Goal: Task Accomplishment & Management: Complete application form

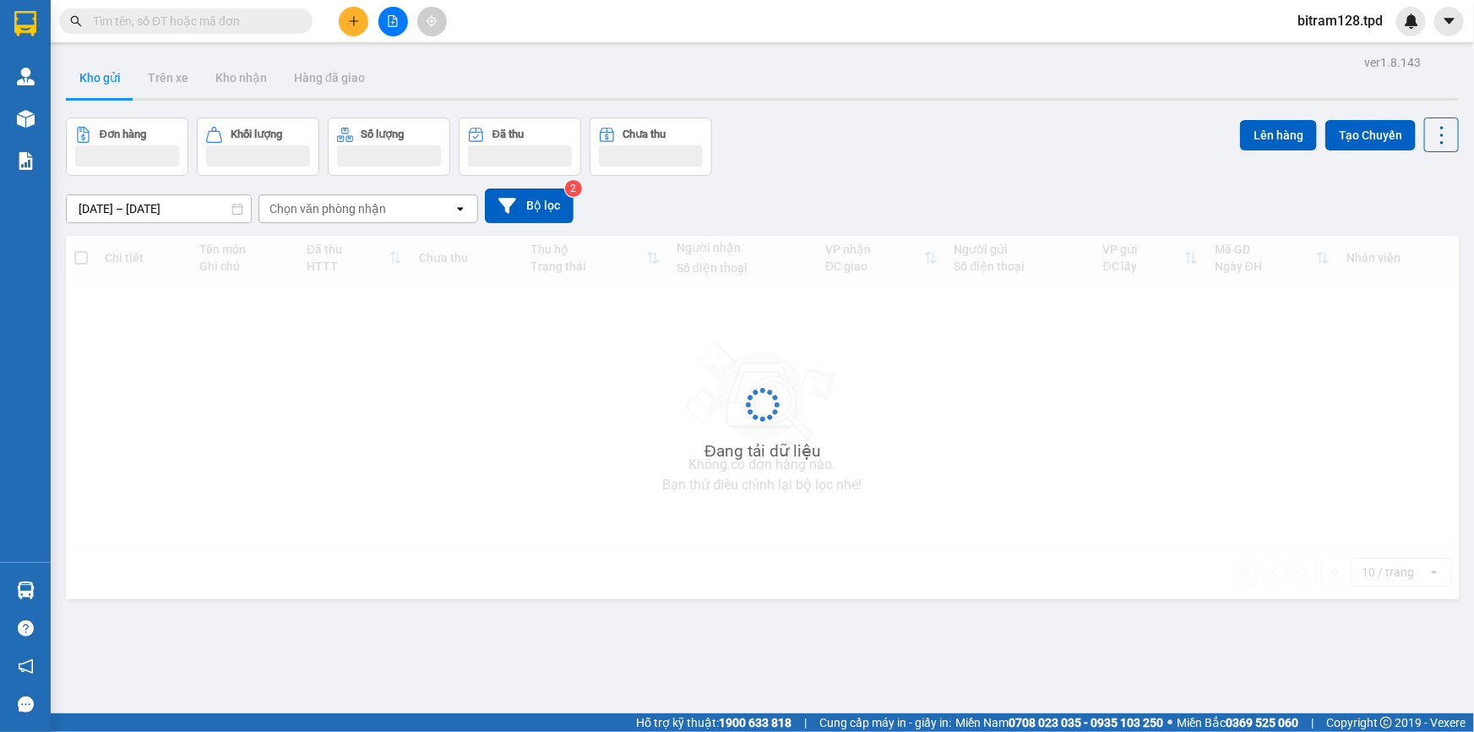
click at [240, 26] on input "text" at bounding box center [192, 21] width 199 height 19
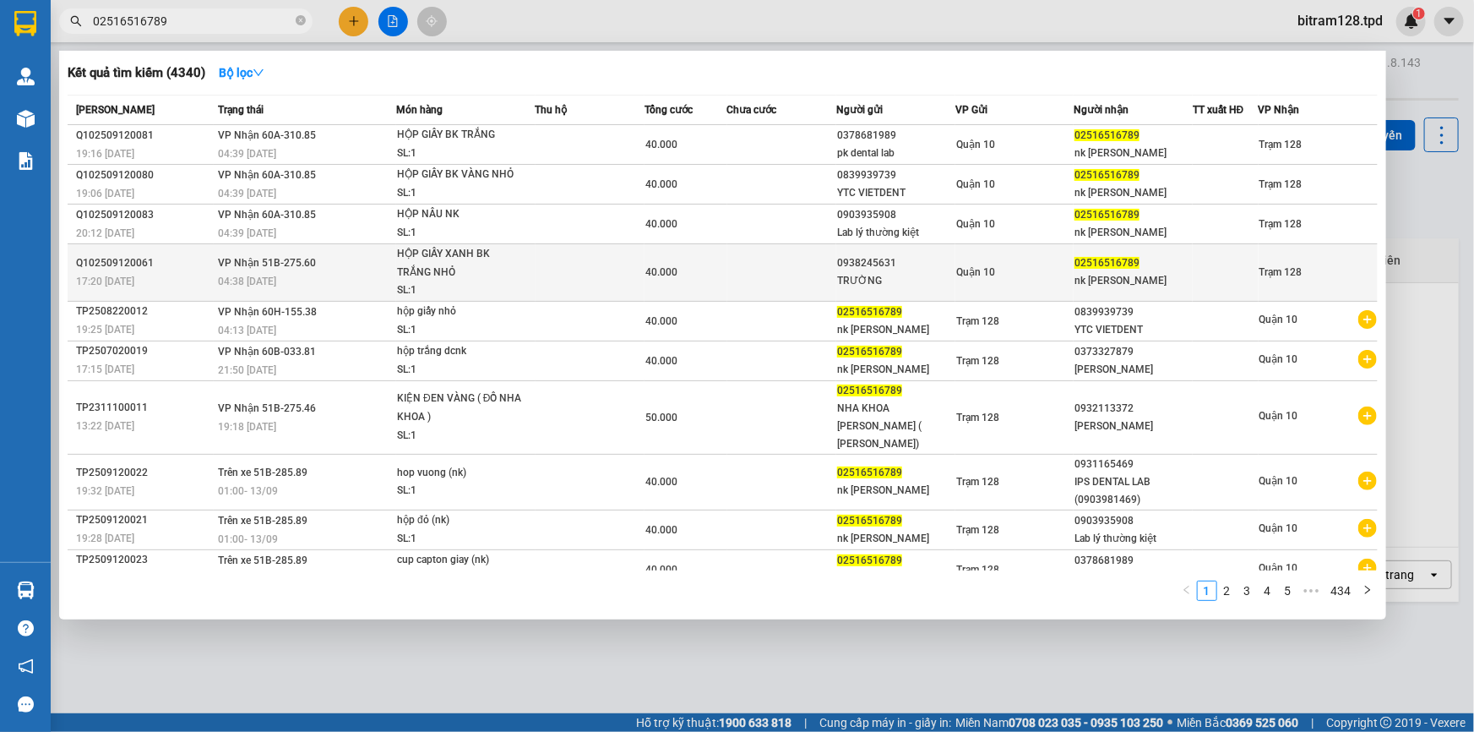
type input "02516516789"
click at [947, 279] on div "TRƯỜNG" at bounding box center [895, 281] width 117 height 18
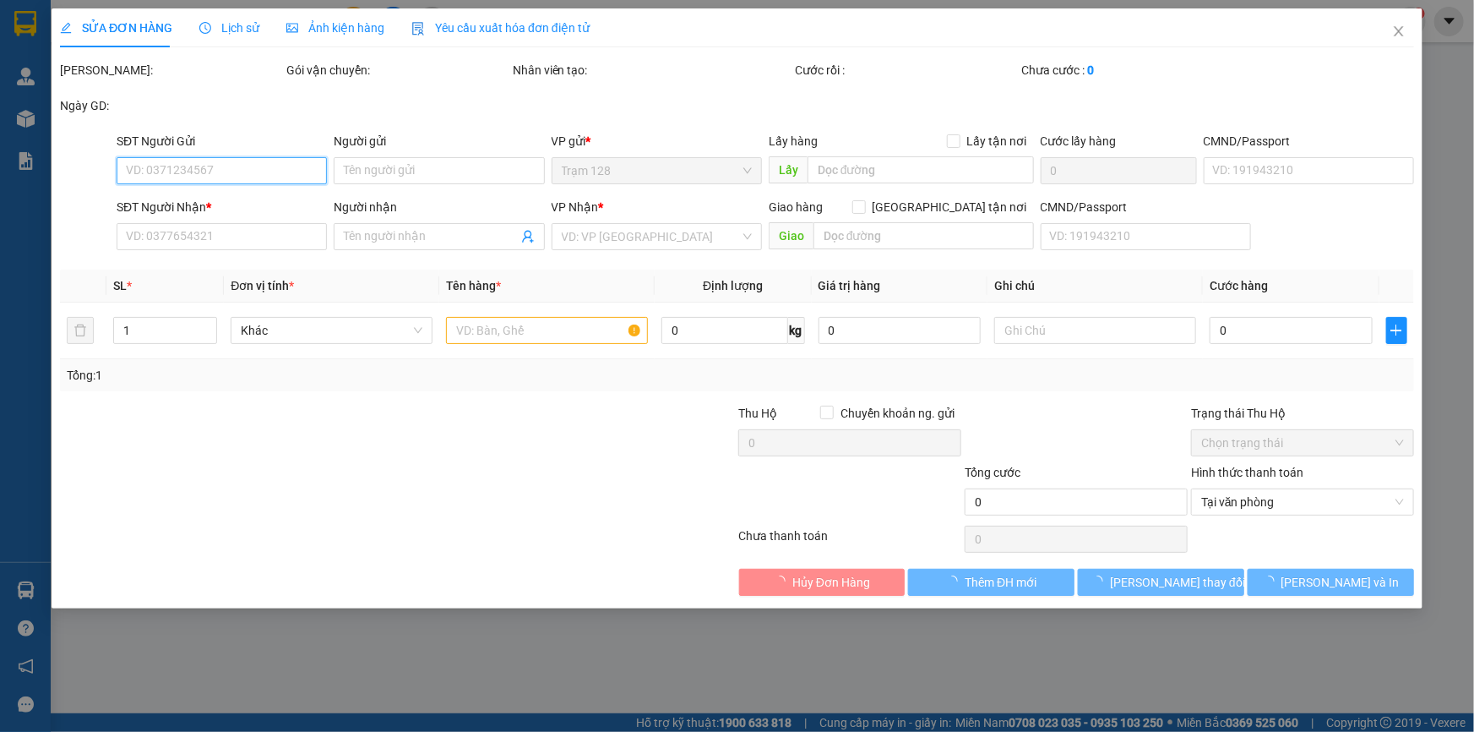
type input "0938245631"
type input "TRƯỜNG"
type input "079085014663"
type input "02516516789"
type input "nk [PERSON_NAME]"
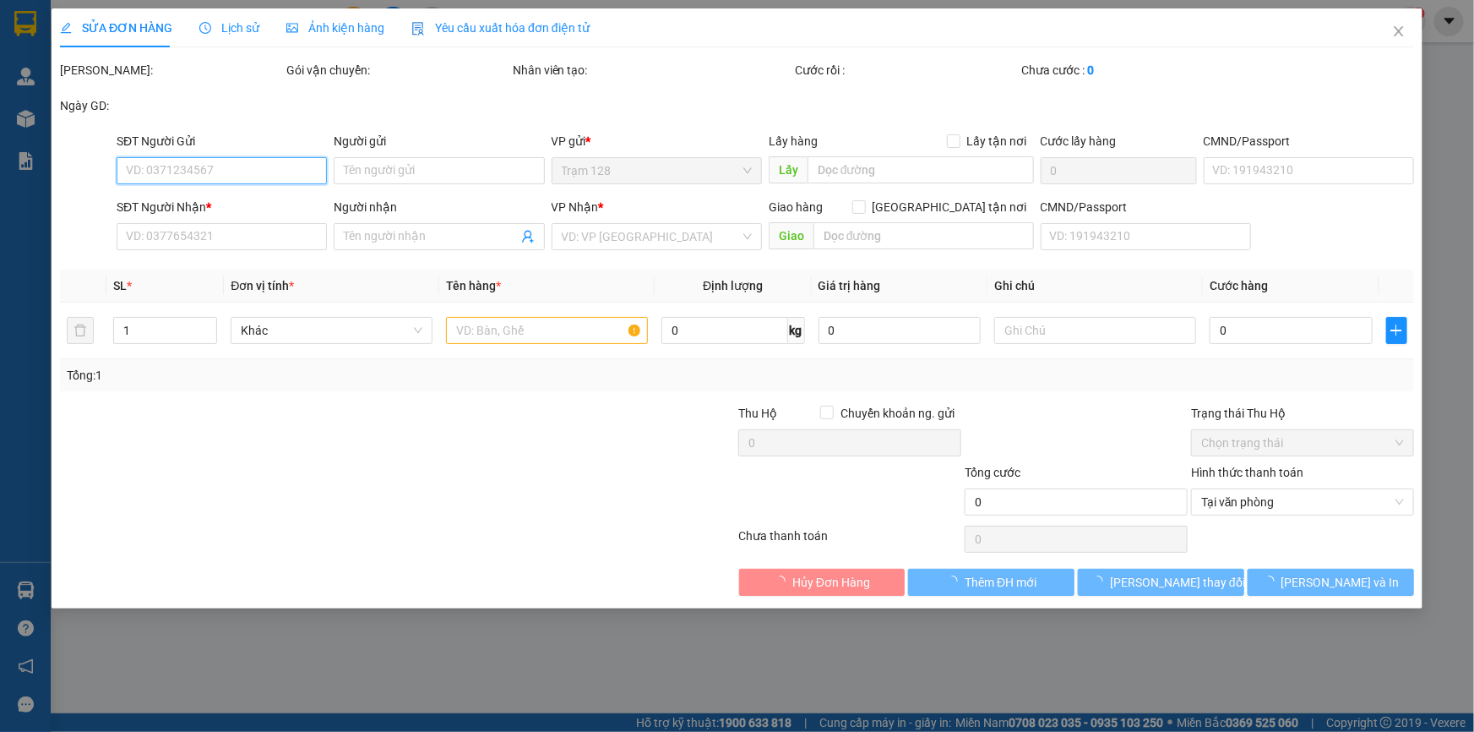
type input "40.000"
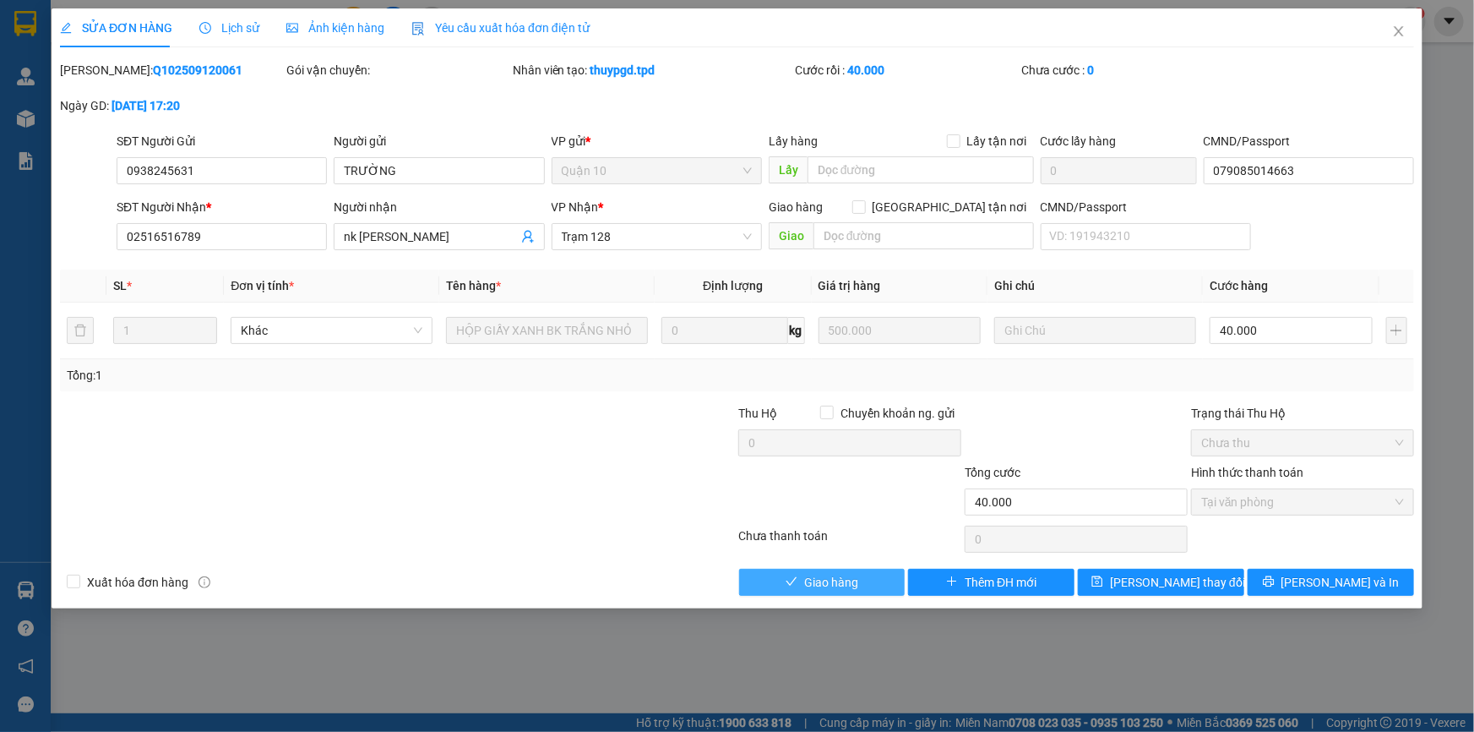
click at [857, 577] on span "Giao hàng" at bounding box center [831, 582] width 54 height 19
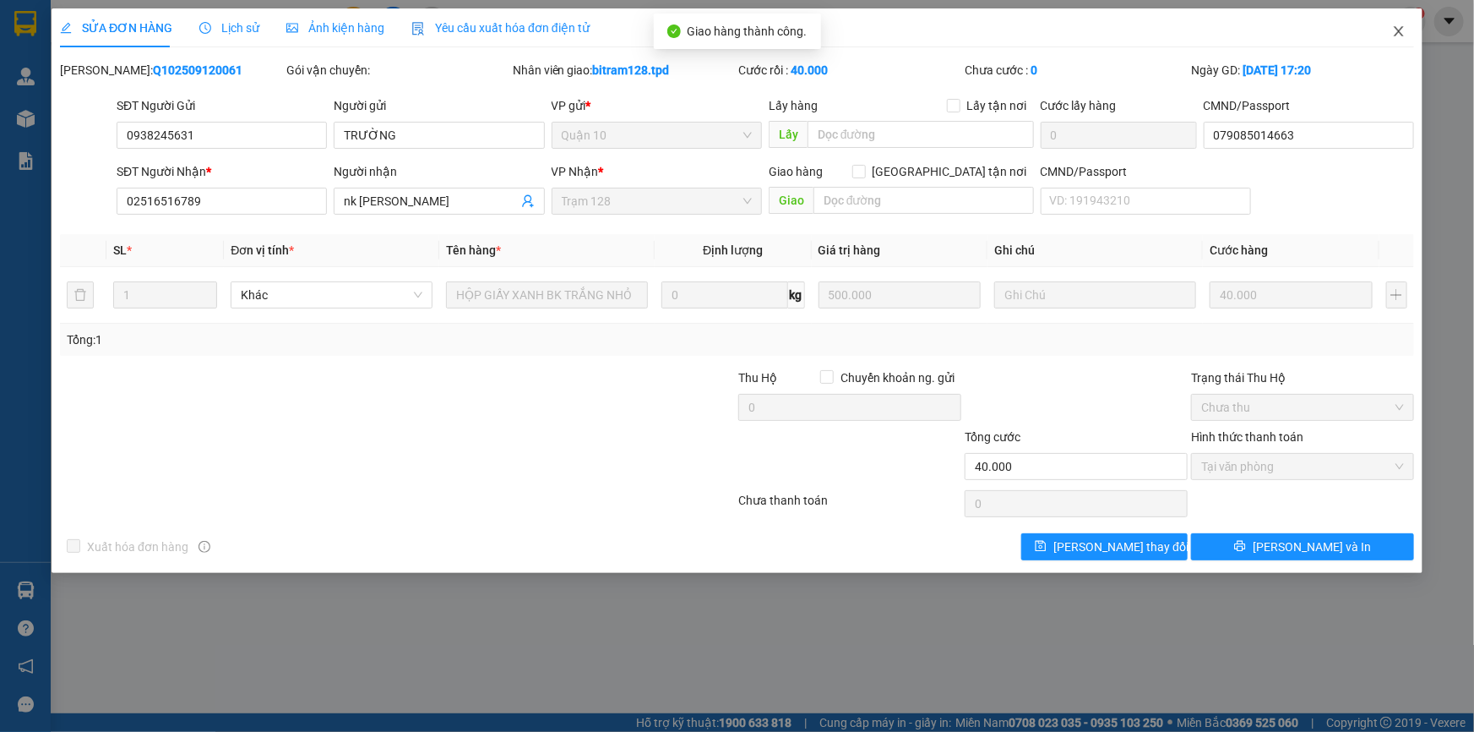
click at [1391, 40] on span "Close" at bounding box center [1398, 31] width 47 height 47
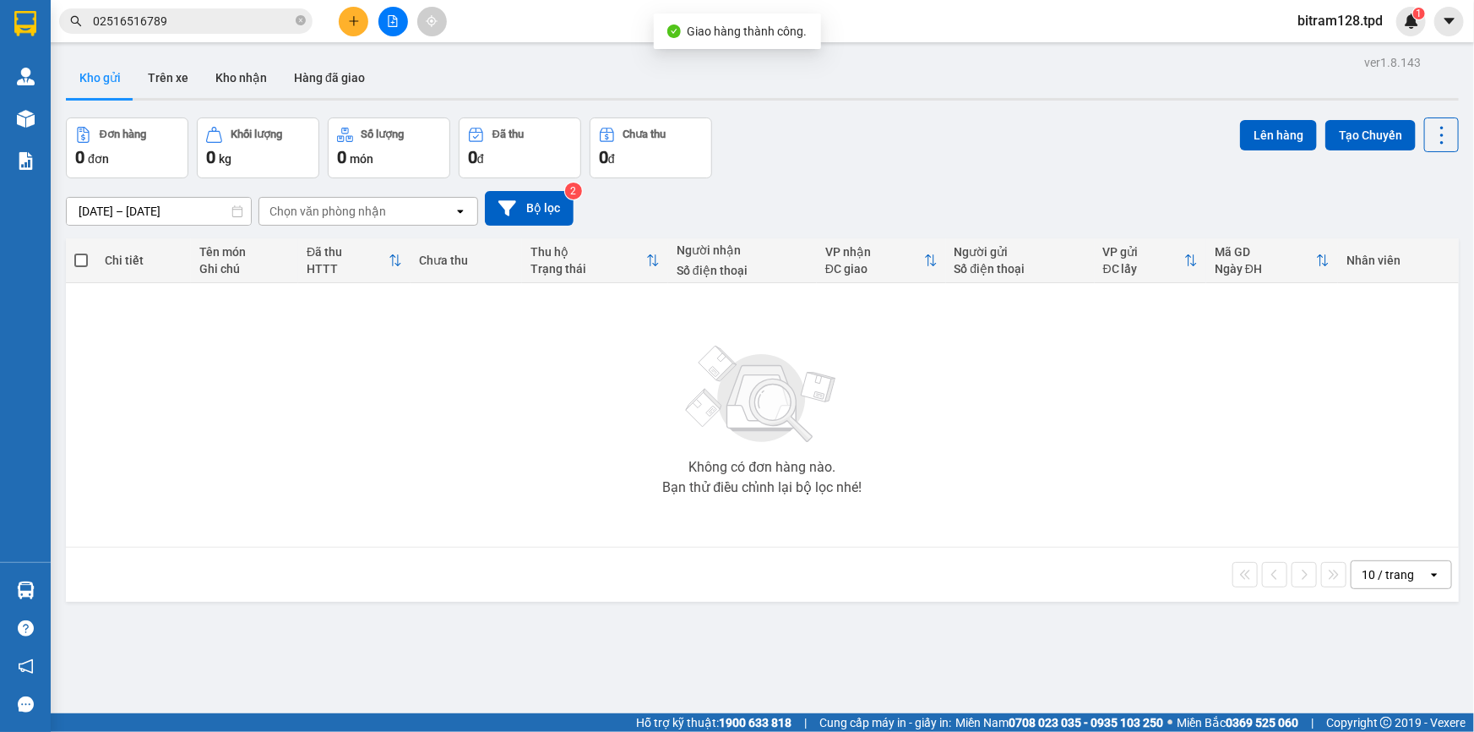
click at [204, 8] on div "Kết quả tìm kiếm ( 4340 ) Bộ lọc Mã ĐH Trạng thái Món hàng Thu hộ Tổng cước Chư…" at bounding box center [165, 22] width 330 height 30
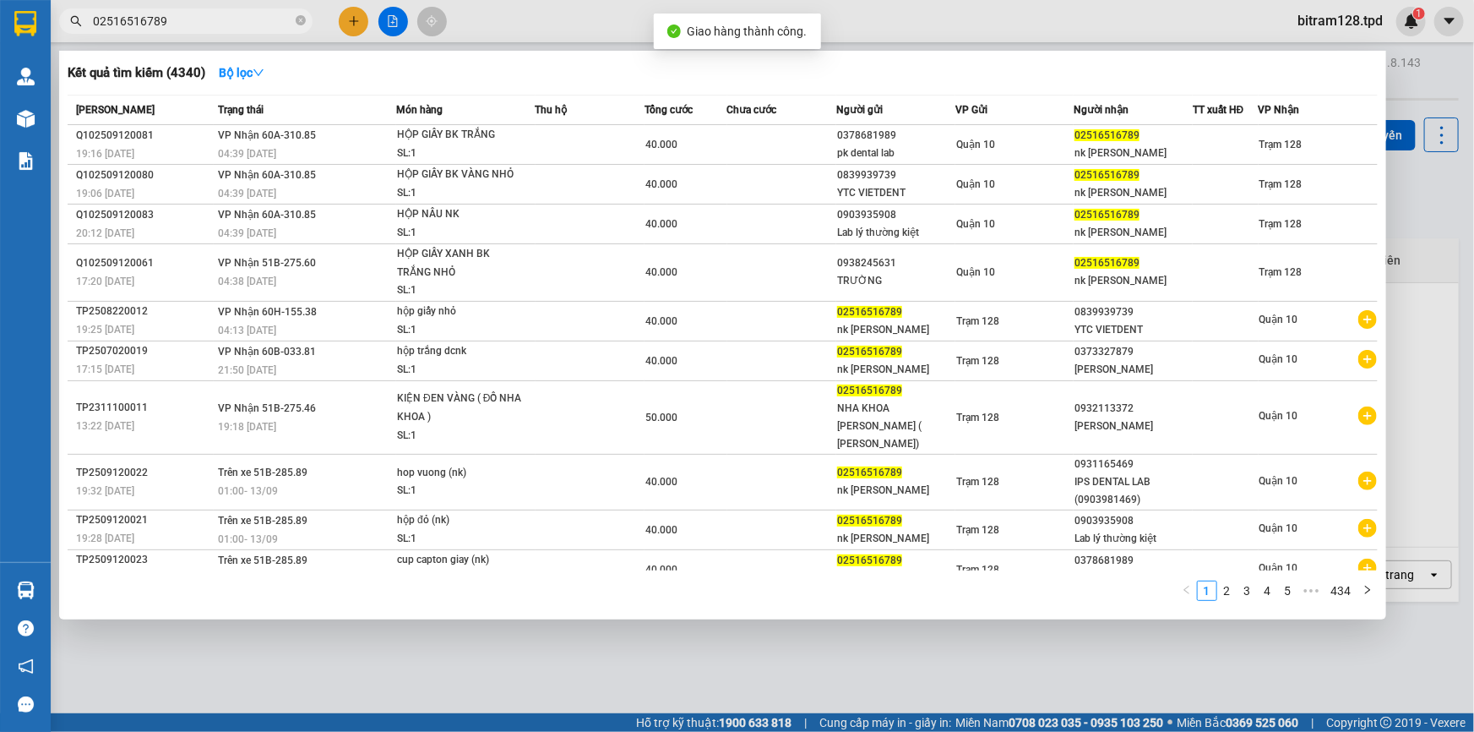
click at [202, 15] on input "02516516789" at bounding box center [192, 21] width 199 height 19
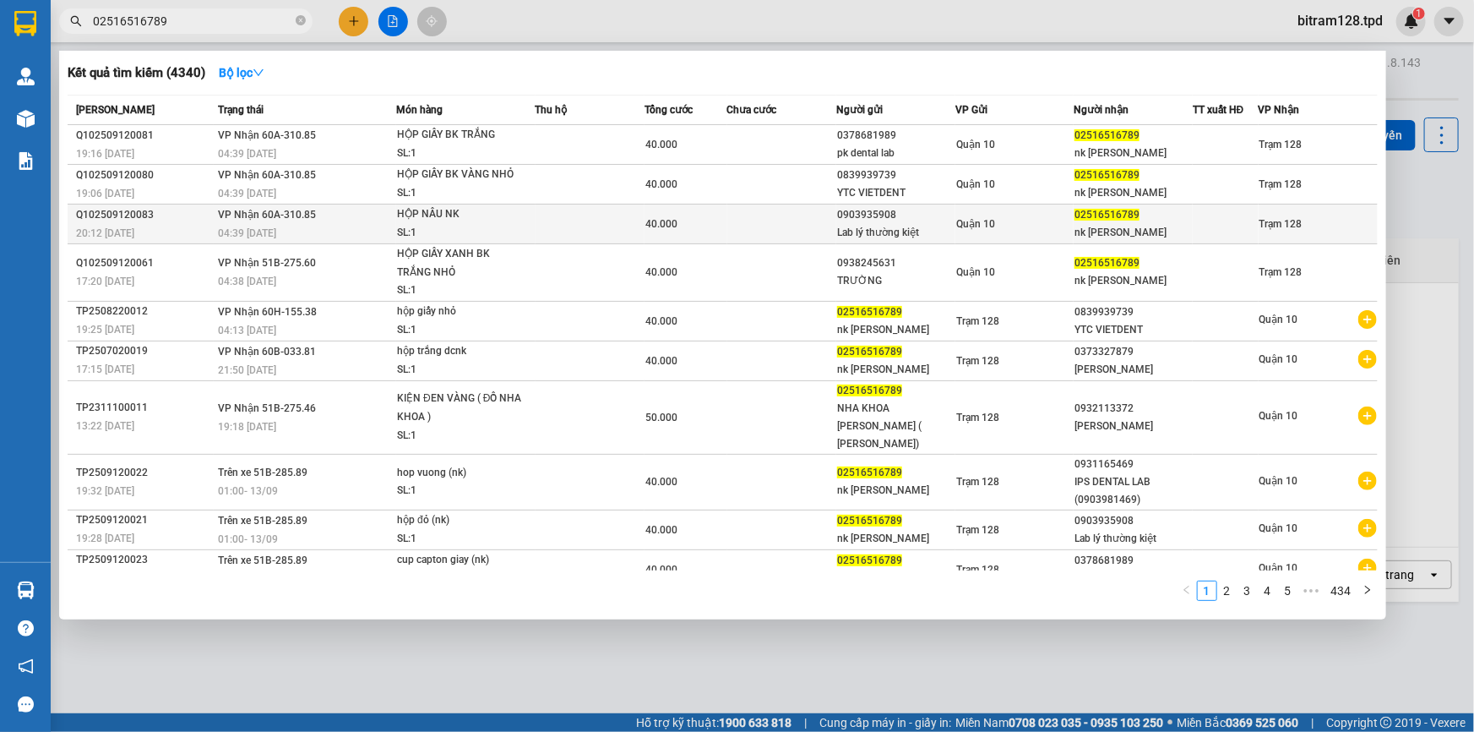
click at [754, 221] on td at bounding box center [782, 224] width 110 height 40
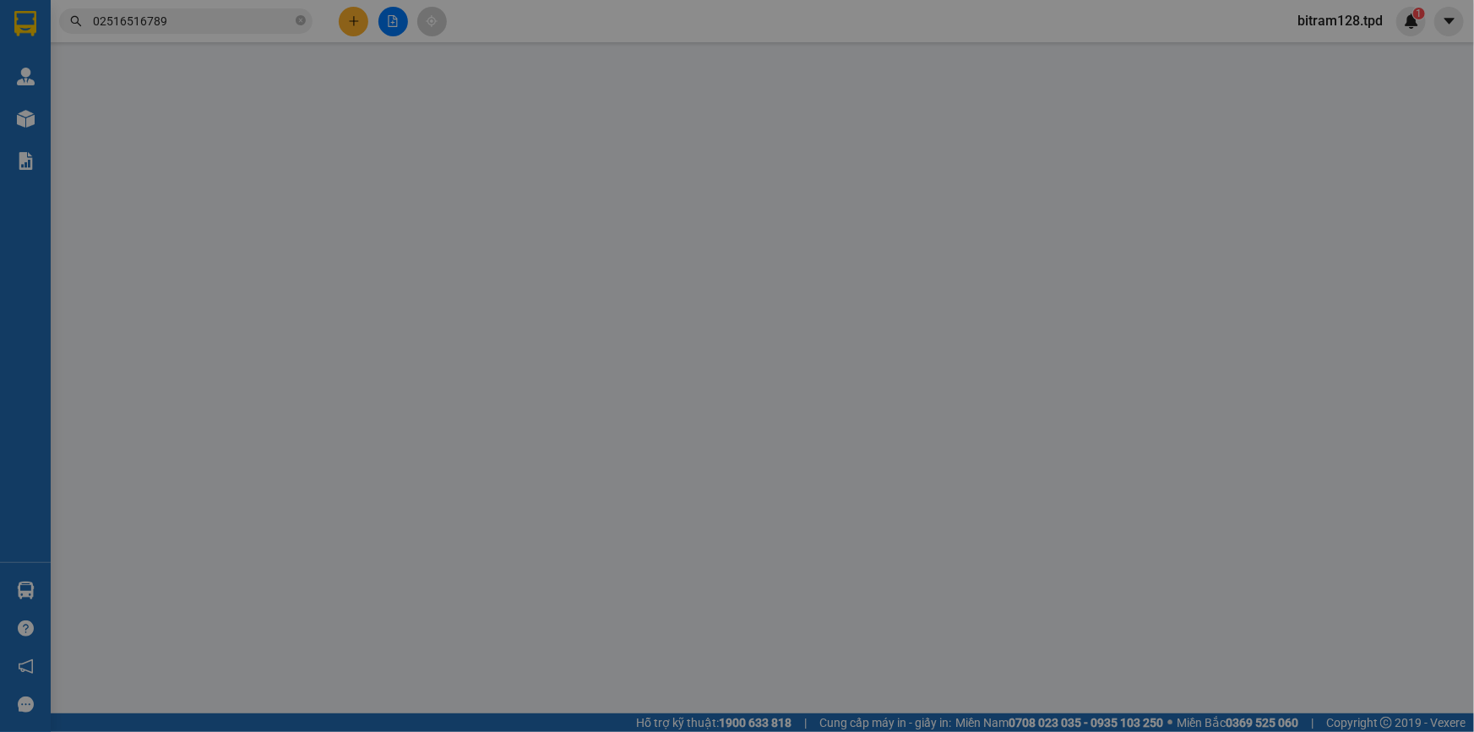
type input "0903935908"
type input "Lab lý thường kiệt"
type input "046070003309"
type input "02516516789"
type input "nk [PERSON_NAME]"
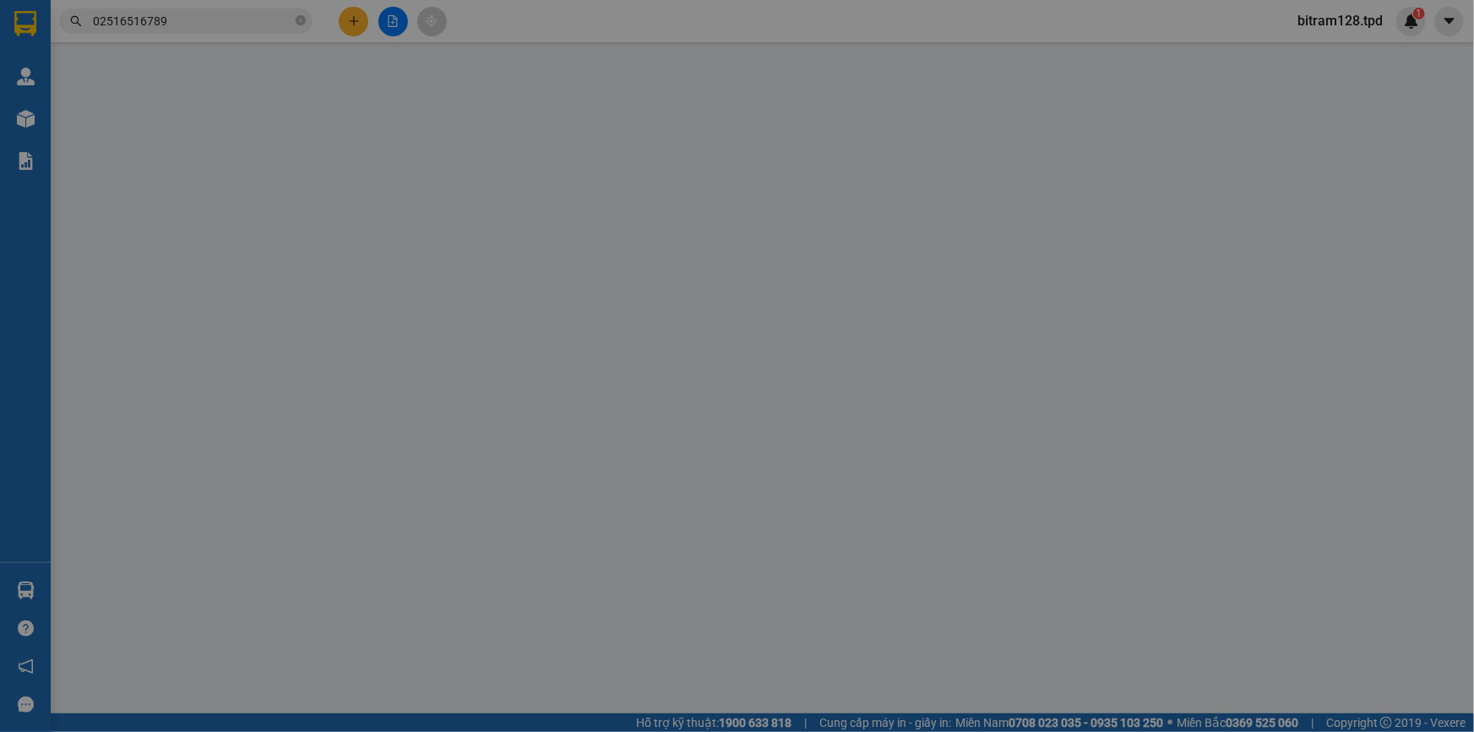
type input "40.000"
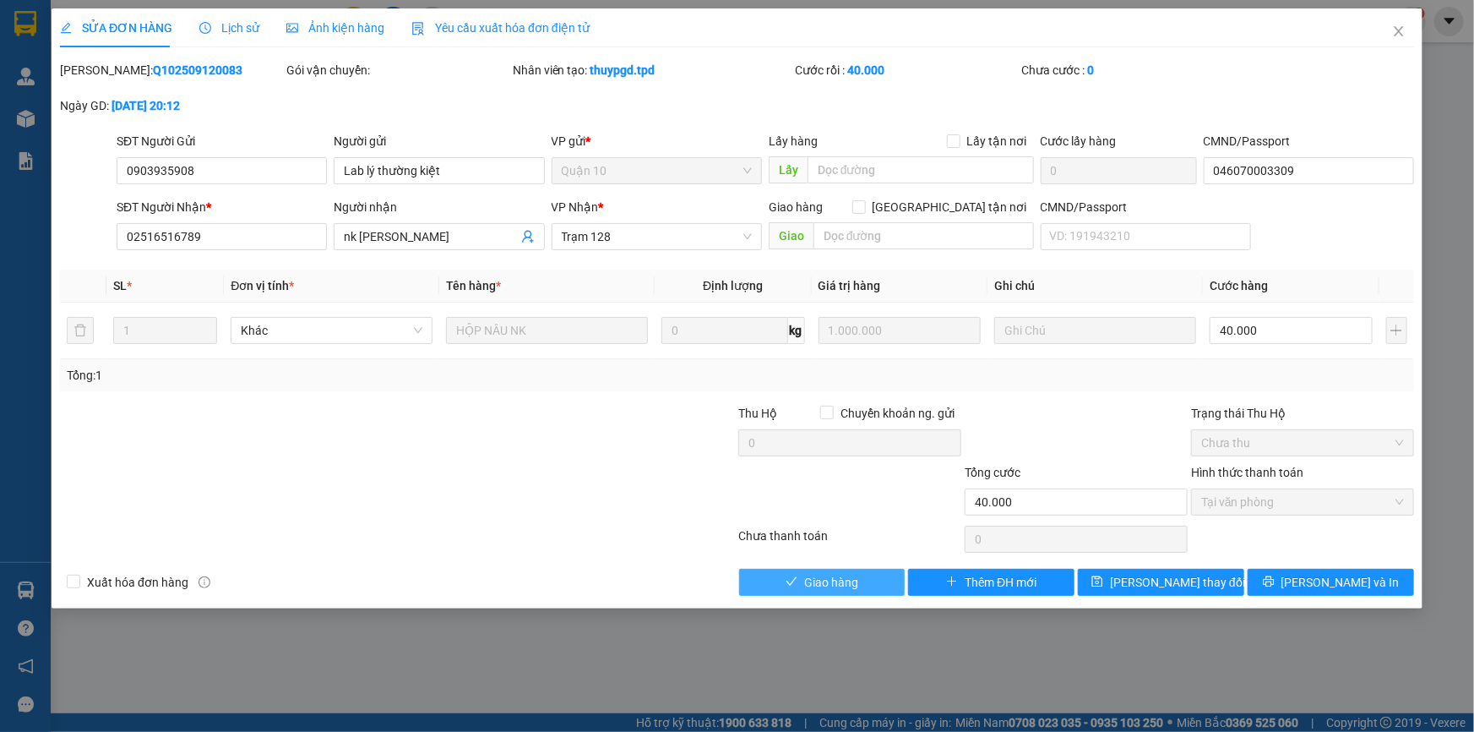
click at [863, 579] on button "Giao hàng" at bounding box center [822, 582] width 166 height 27
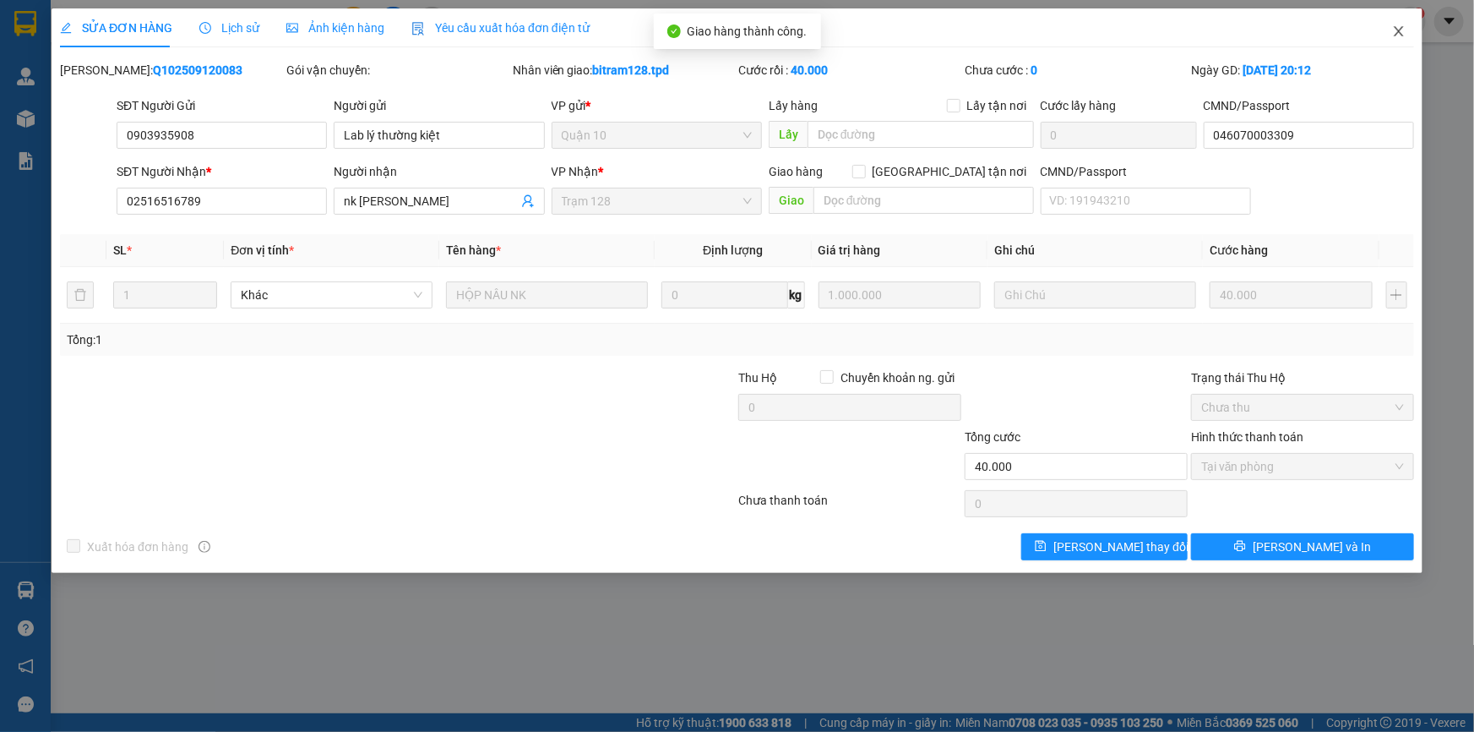
click at [1397, 34] on icon "close" at bounding box center [1399, 32] width 14 height 14
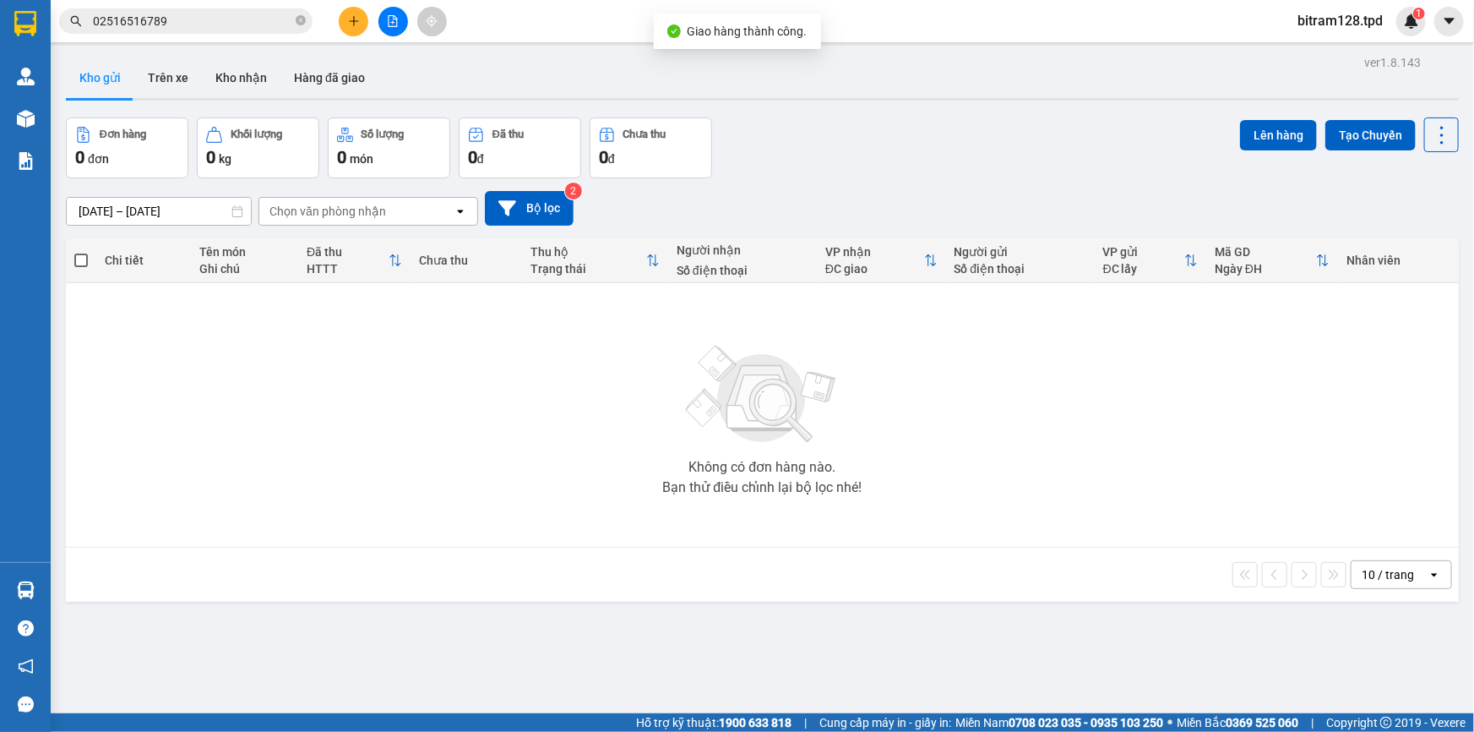
click at [210, 21] on input "02516516789" at bounding box center [192, 21] width 199 height 19
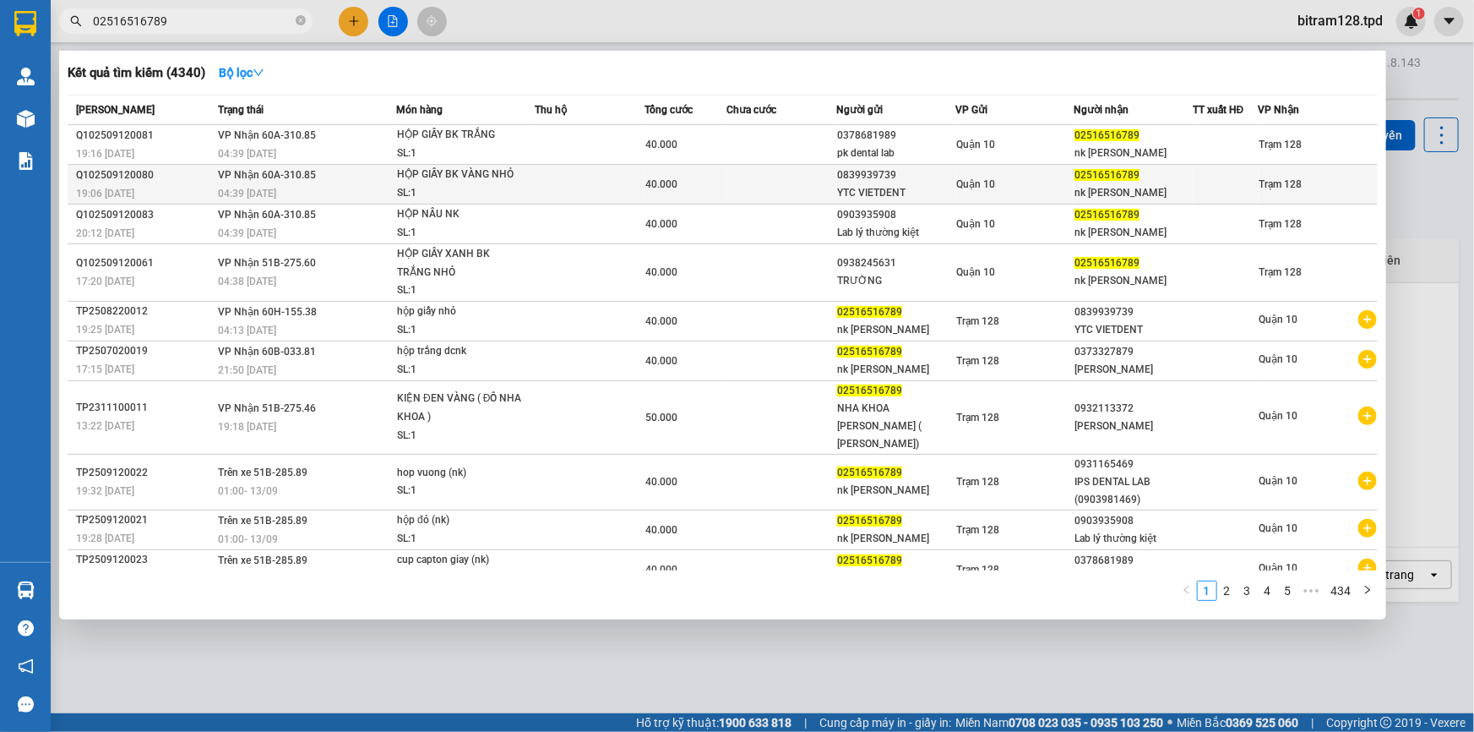
click at [749, 193] on td at bounding box center [782, 185] width 110 height 40
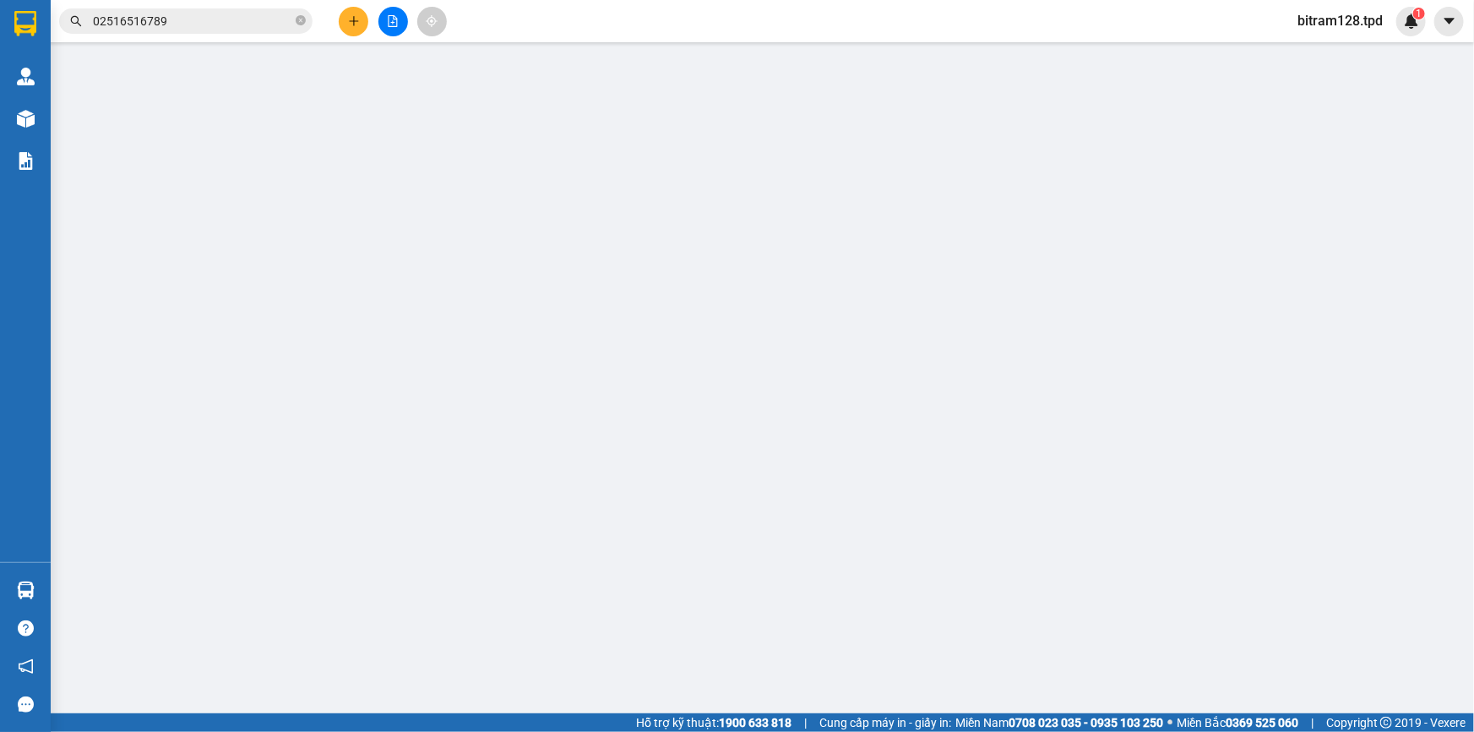
type input "0839939739"
type input "YTC VIETDENT"
type input "079084024795"
type input "02516516789"
type input "nk [PERSON_NAME]"
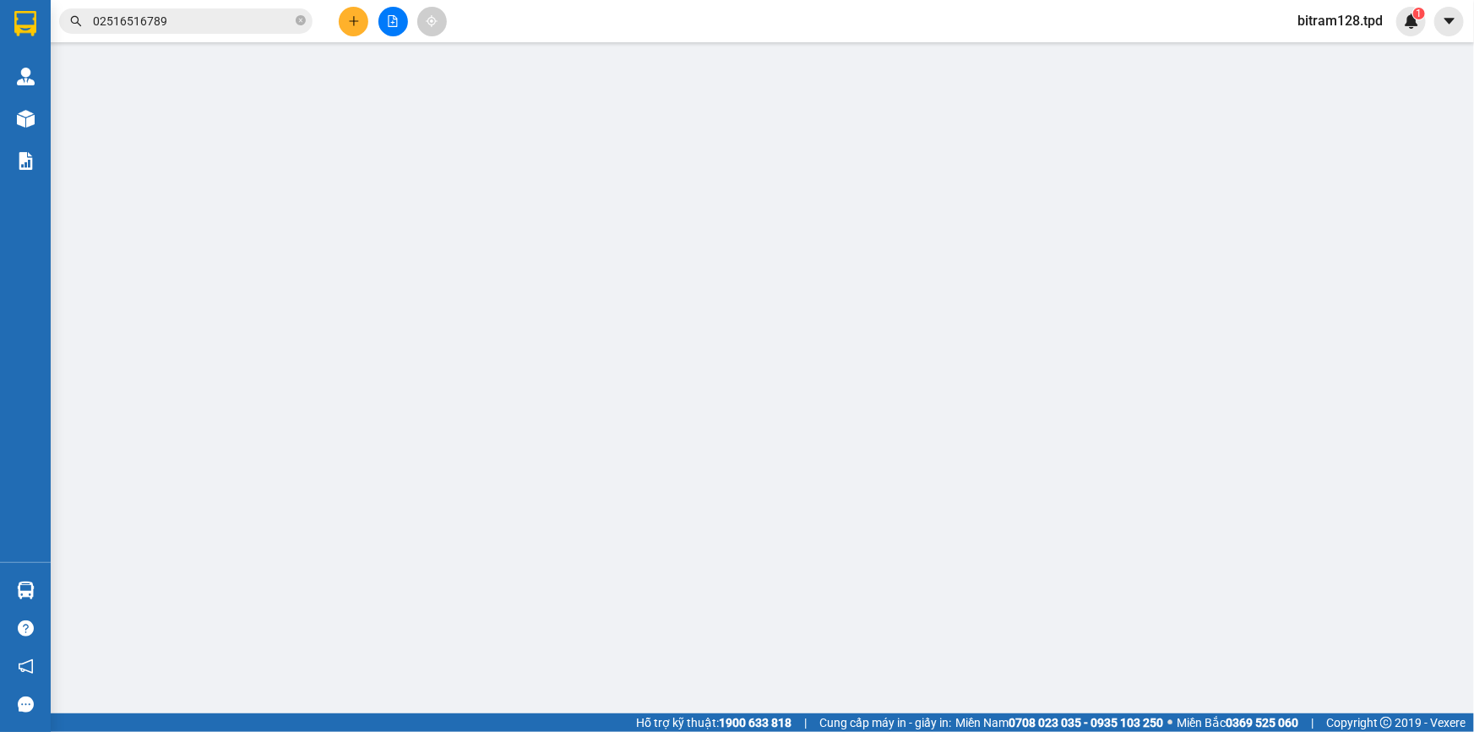
type input "40.000"
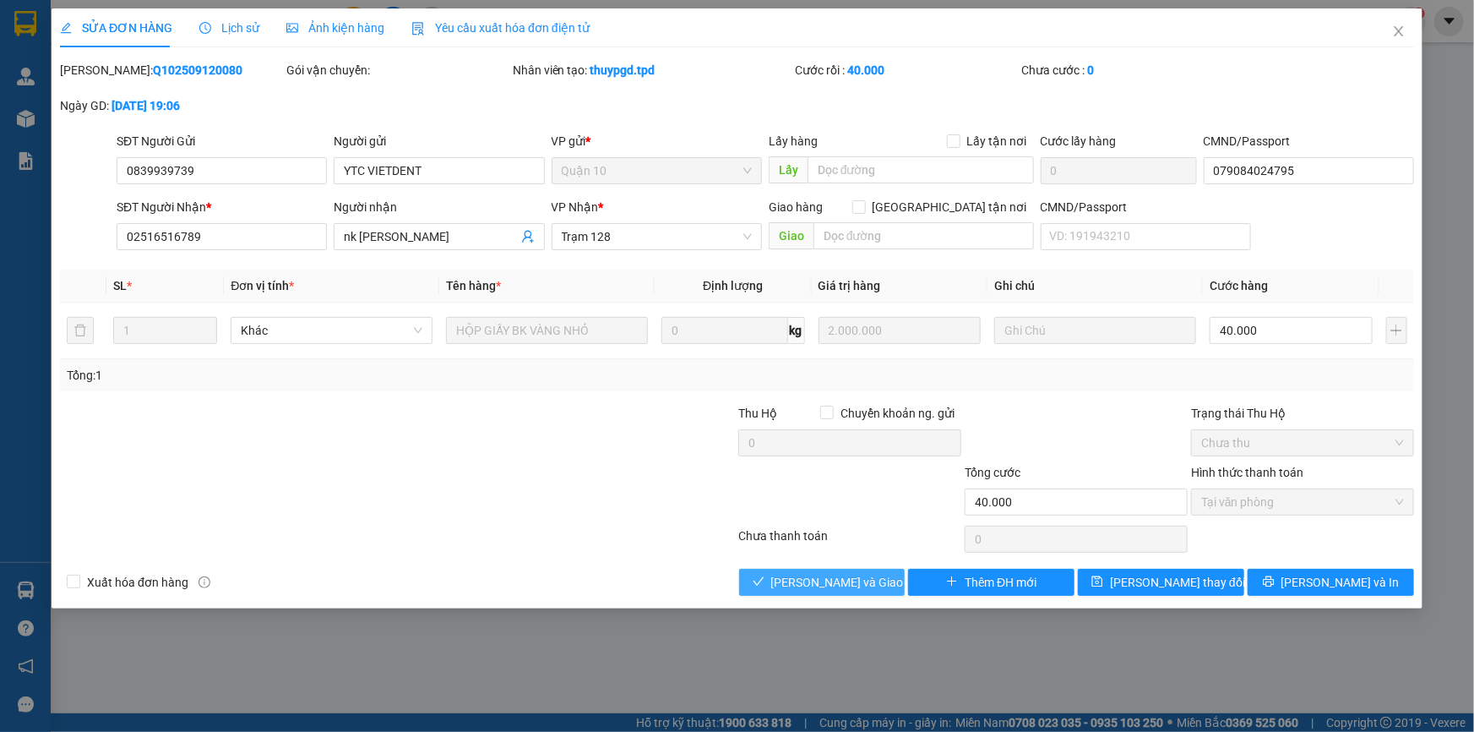
click at [857, 580] on span "[PERSON_NAME] và Giao hàng" at bounding box center [852, 582] width 162 height 19
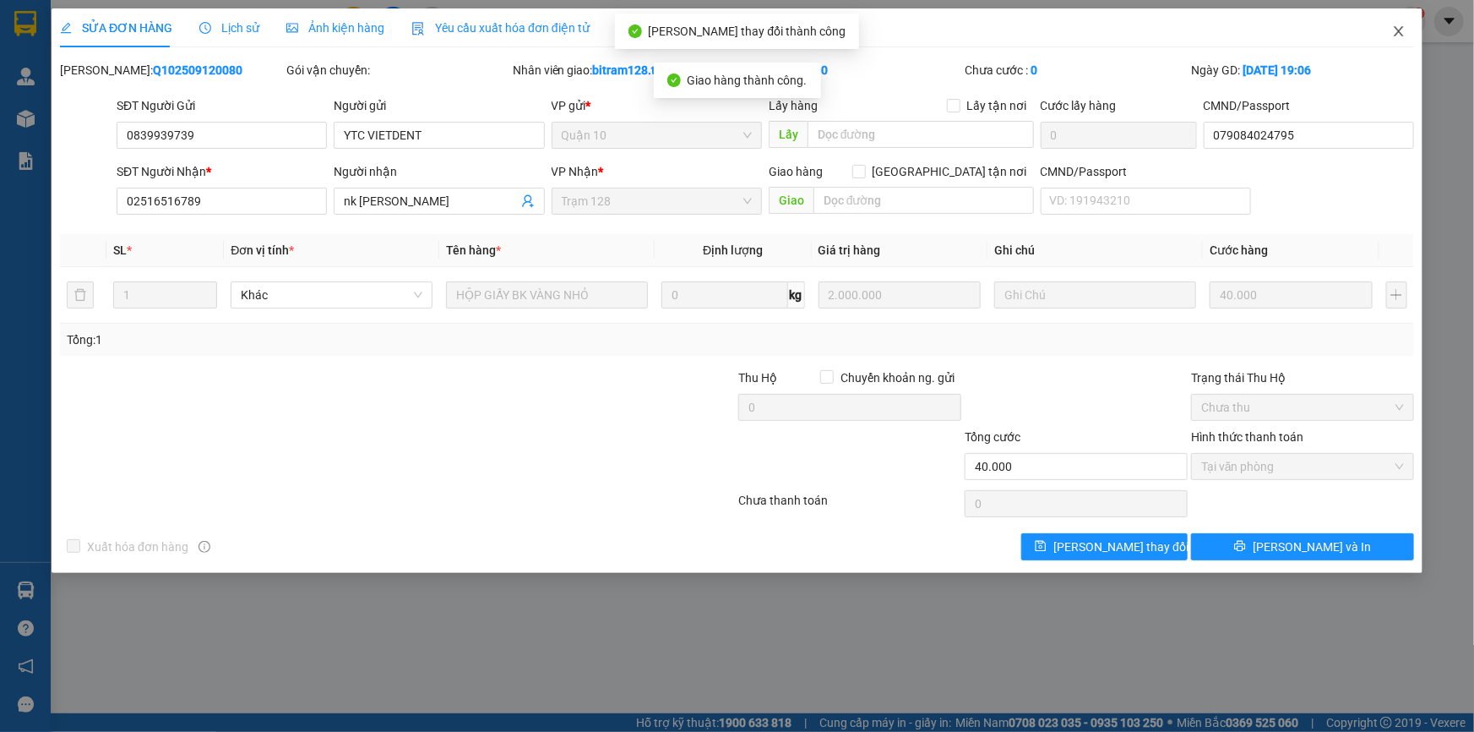
click at [1403, 42] on span "Close" at bounding box center [1398, 31] width 47 height 47
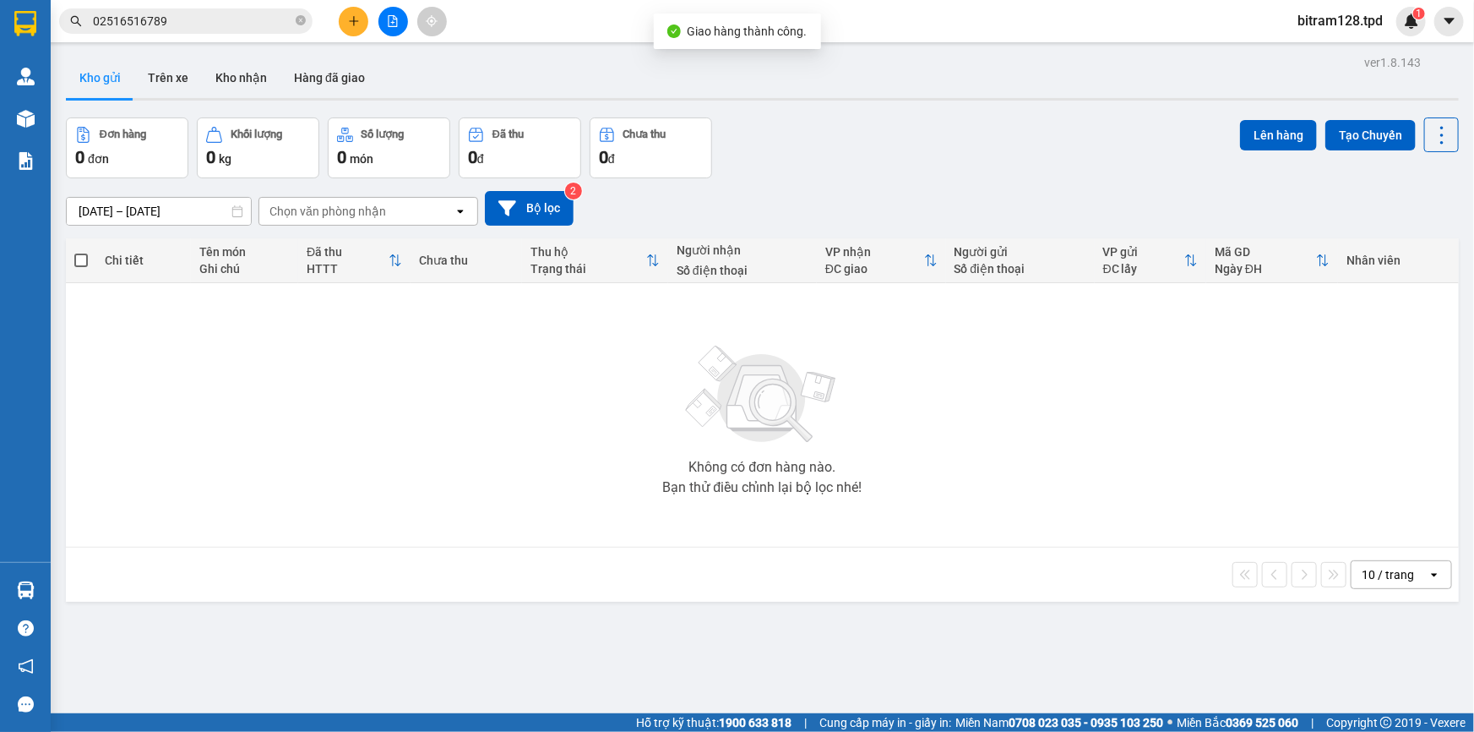
click at [254, 22] on input "02516516789" at bounding box center [192, 21] width 199 height 19
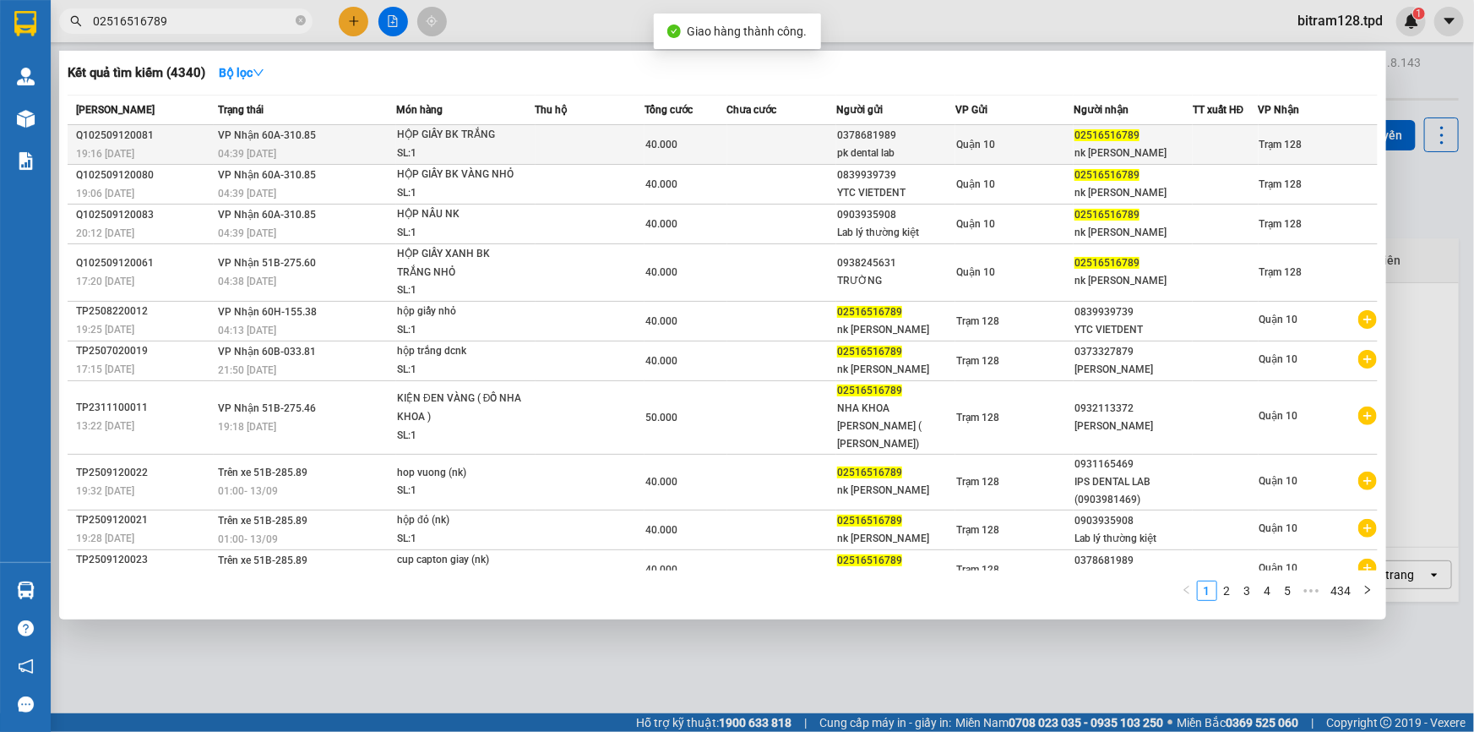
click at [748, 161] on td at bounding box center [782, 145] width 110 height 40
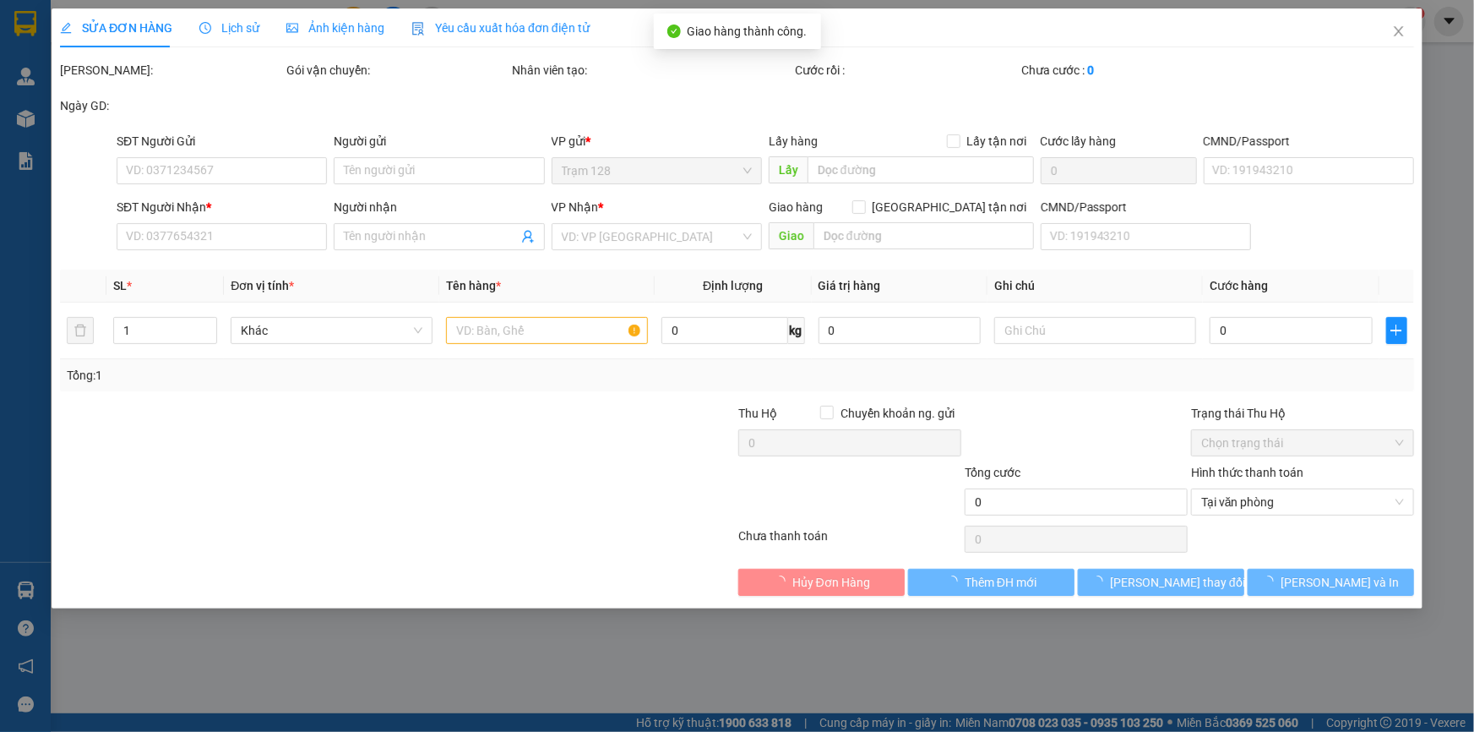
type input "0378681989"
type input "pk dental lab"
type input "241431788"
type input "02516516789"
type input "nk [PERSON_NAME]"
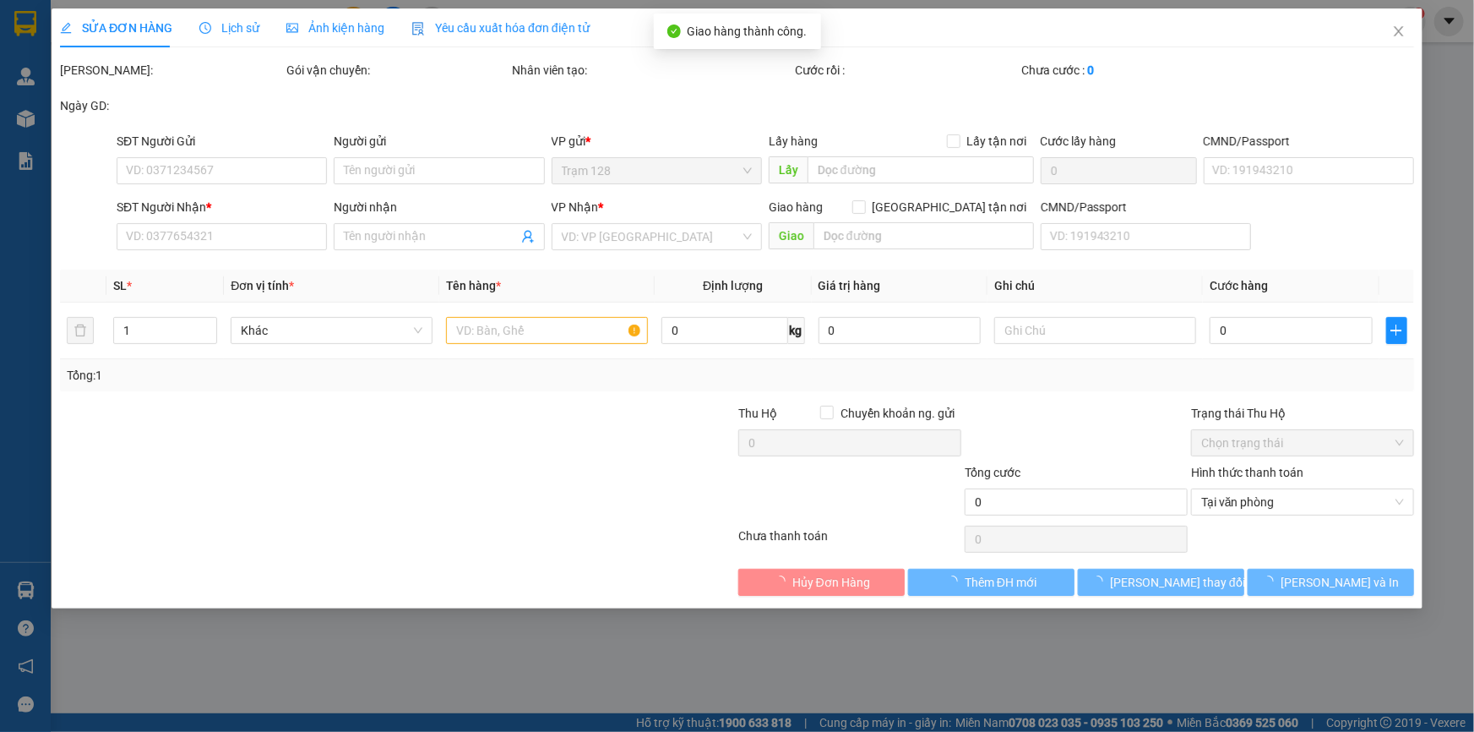
type input "40.000"
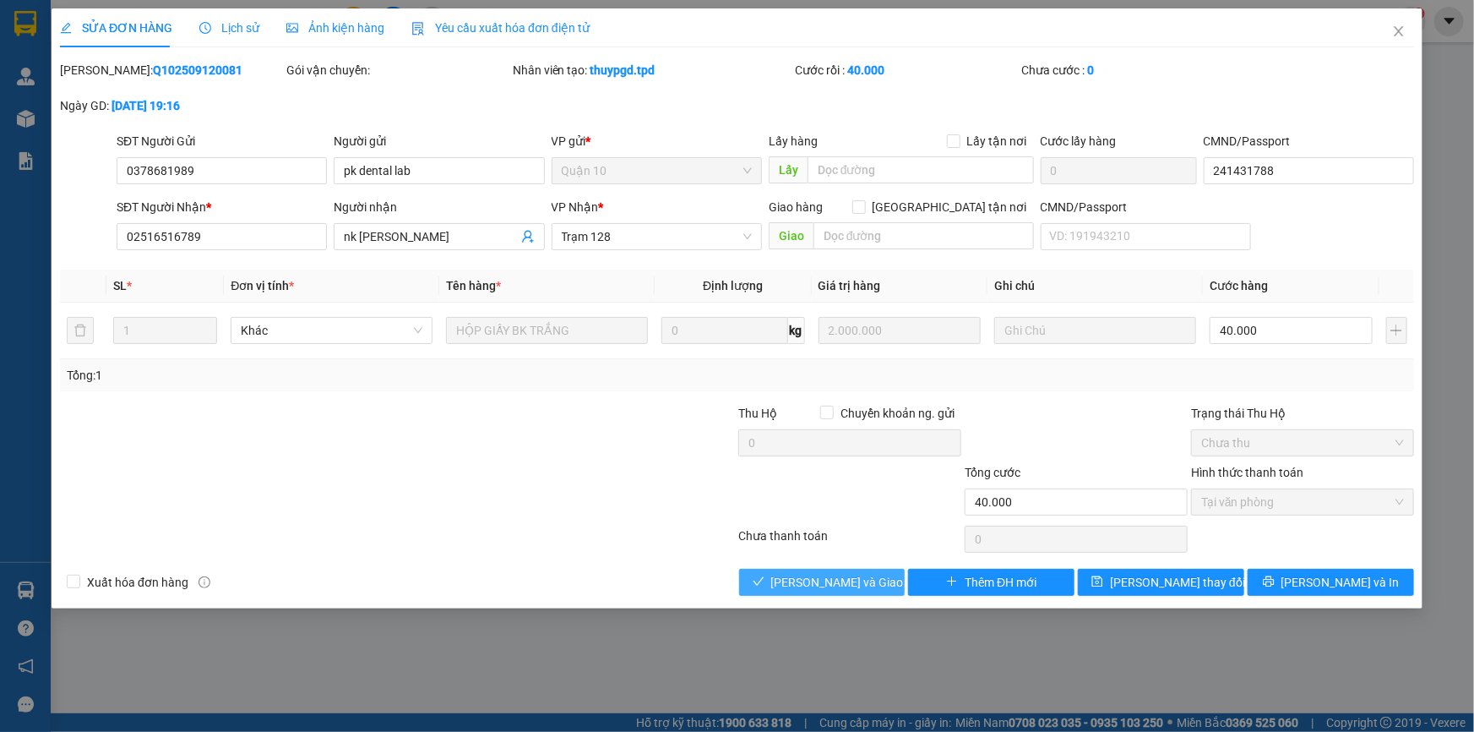
click at [844, 583] on span "[PERSON_NAME] và Giao hàng" at bounding box center [852, 582] width 162 height 19
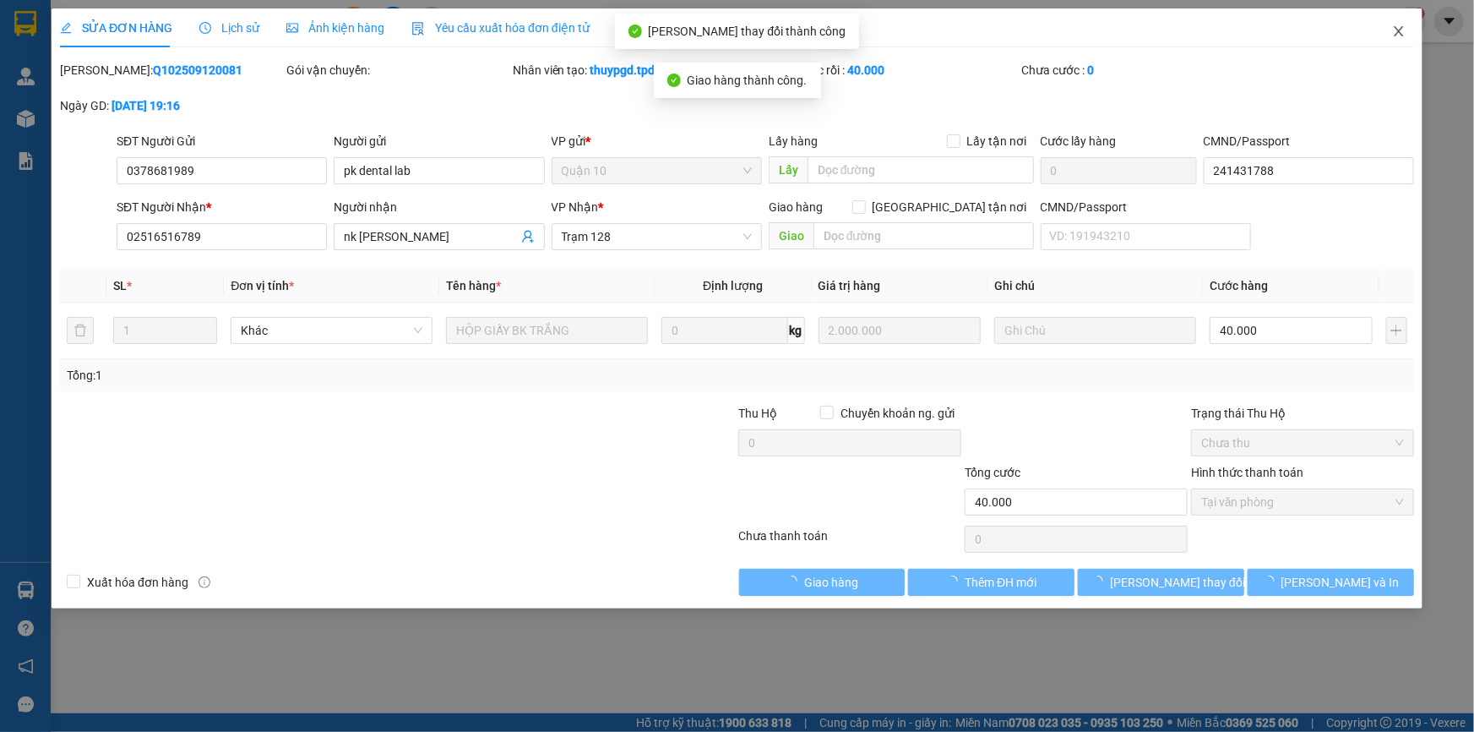
click at [1393, 30] on icon "close" at bounding box center [1399, 32] width 14 height 14
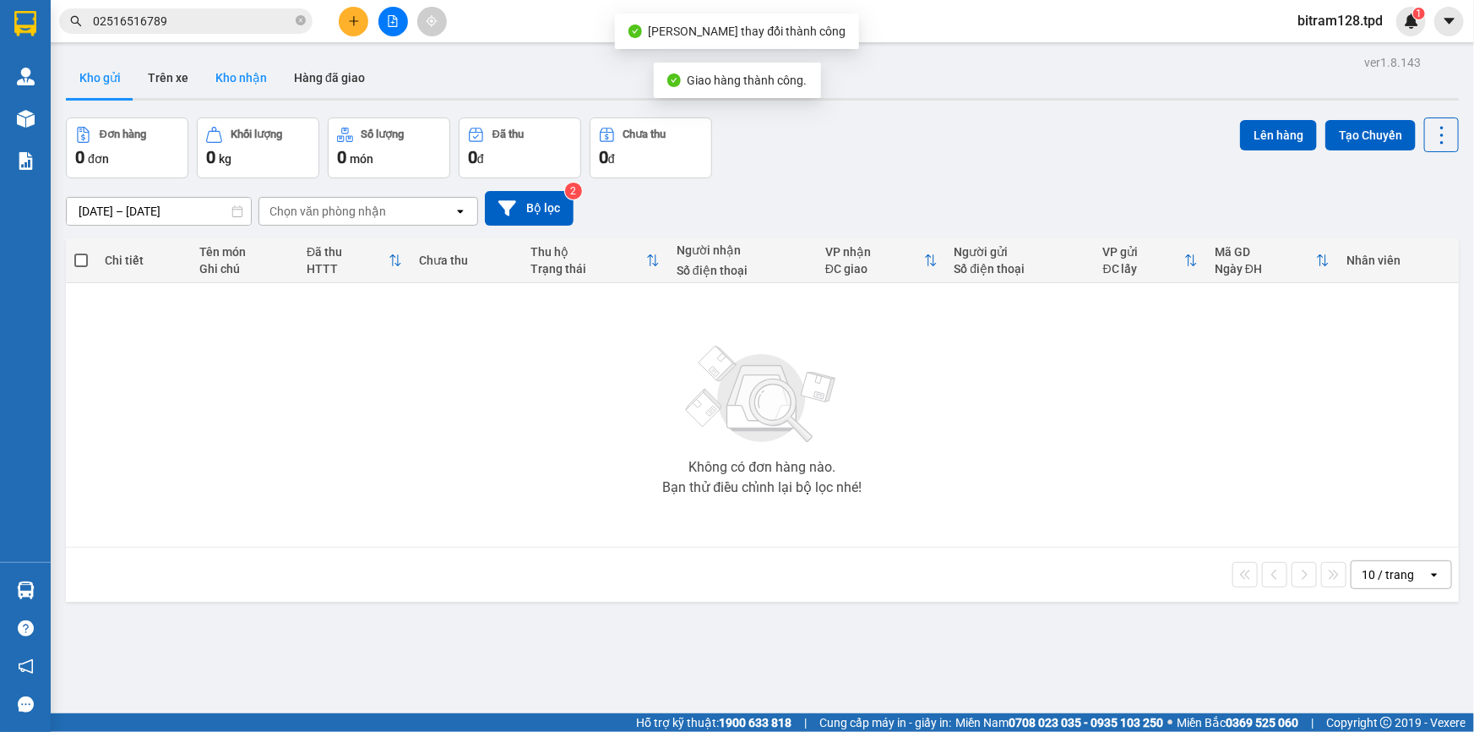
click at [233, 87] on button "Kho nhận" at bounding box center [241, 77] width 79 height 41
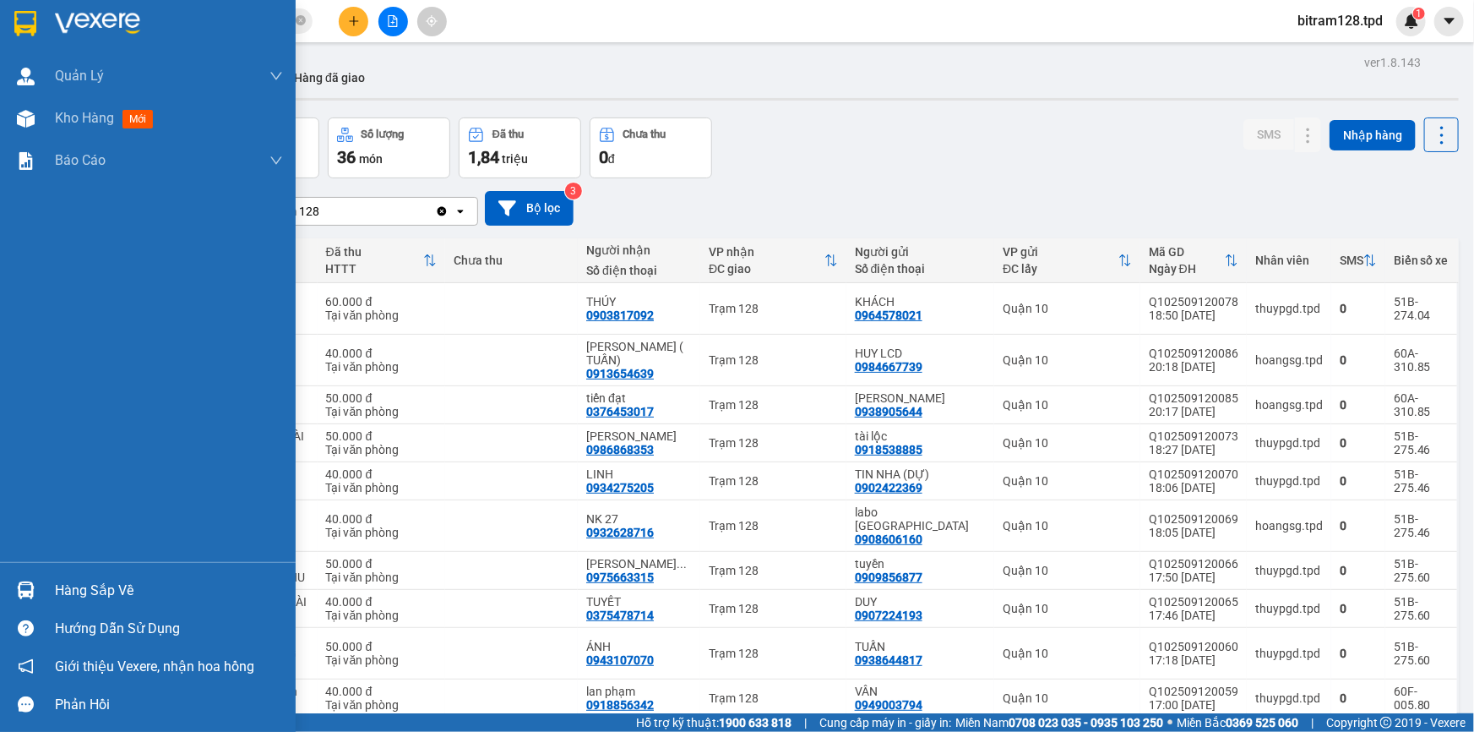
click at [35, 584] on div at bounding box center [26, 590] width 30 height 30
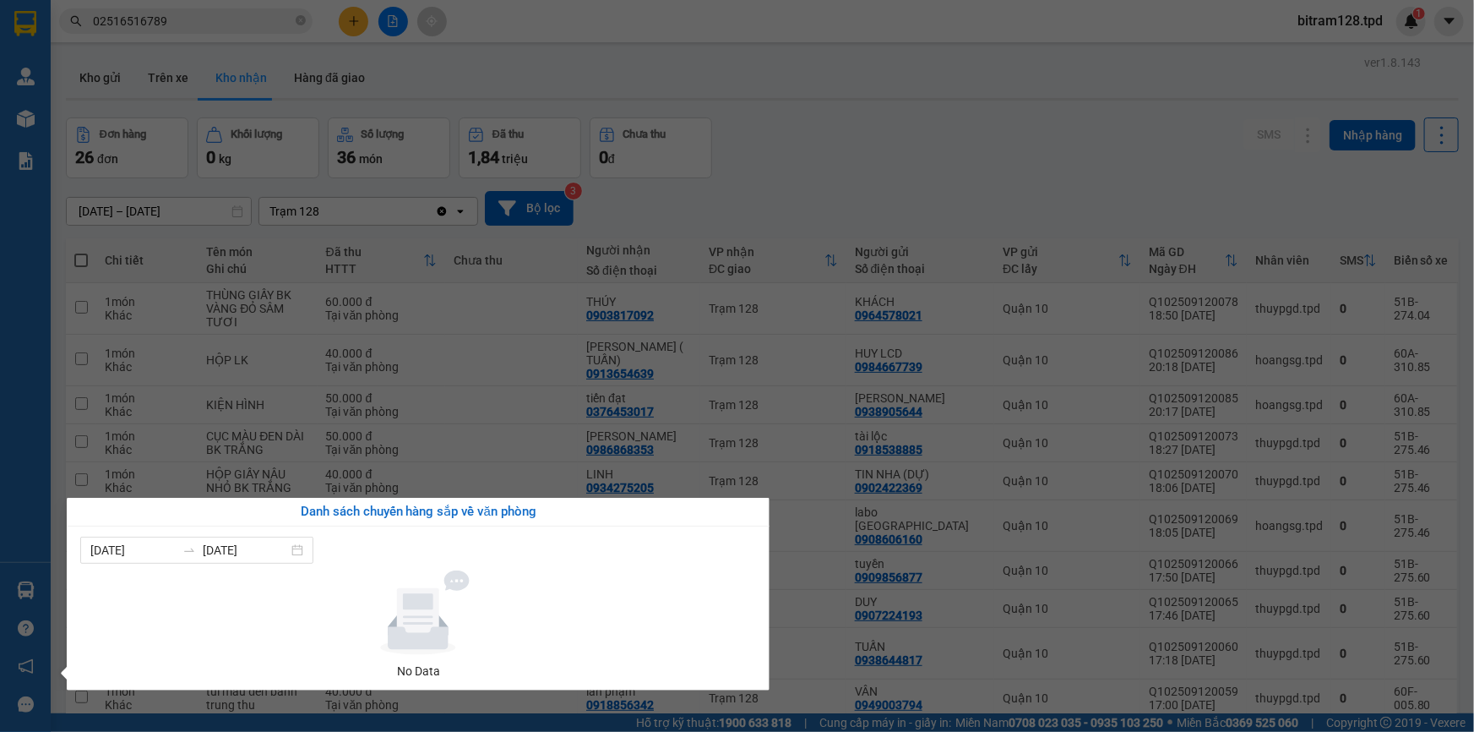
click at [624, 59] on section "Kết quả tìm kiếm ( 4340 ) Bộ lọc Mã ĐH Trạng thái Món hàng Thu hộ Tổng cước Chư…" at bounding box center [737, 366] width 1474 height 732
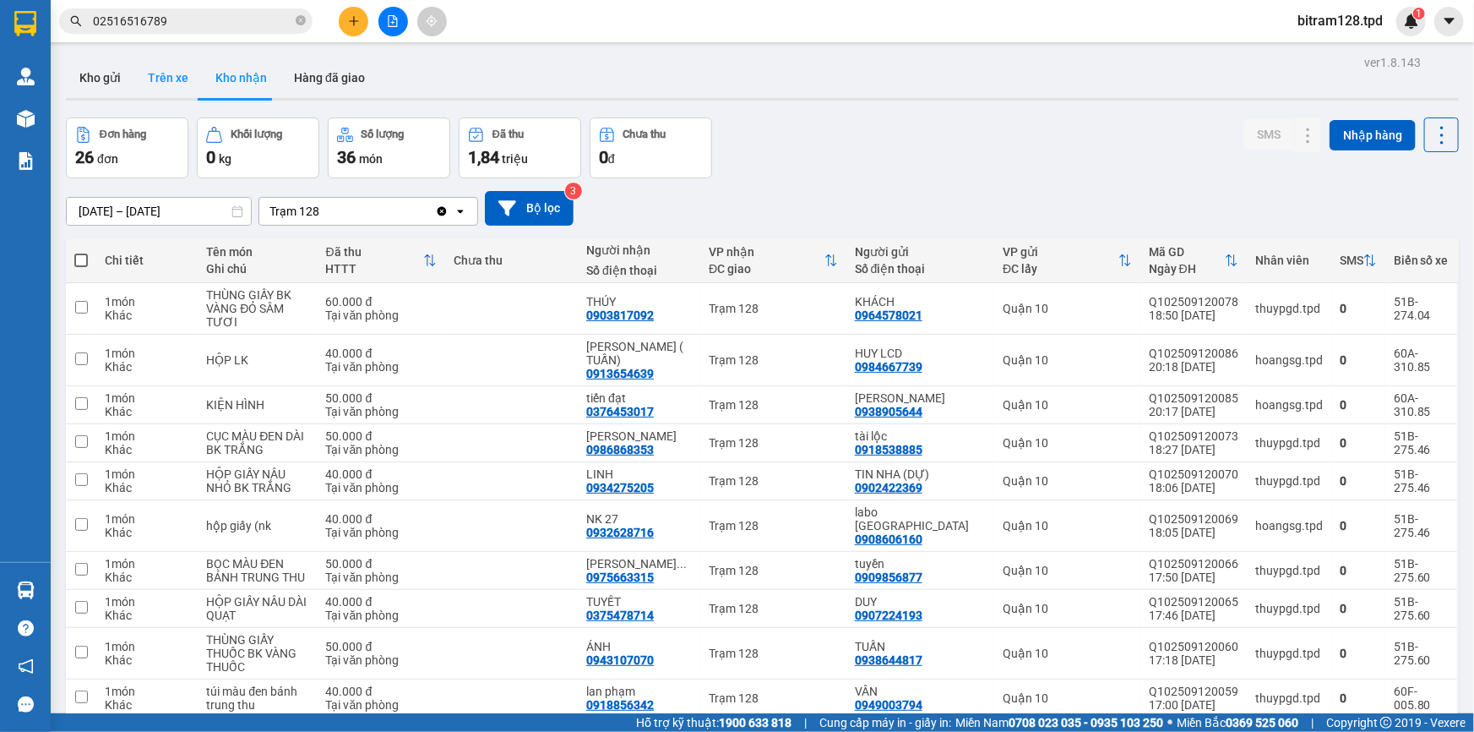
click at [164, 89] on button "Trên xe" at bounding box center [168, 77] width 68 height 41
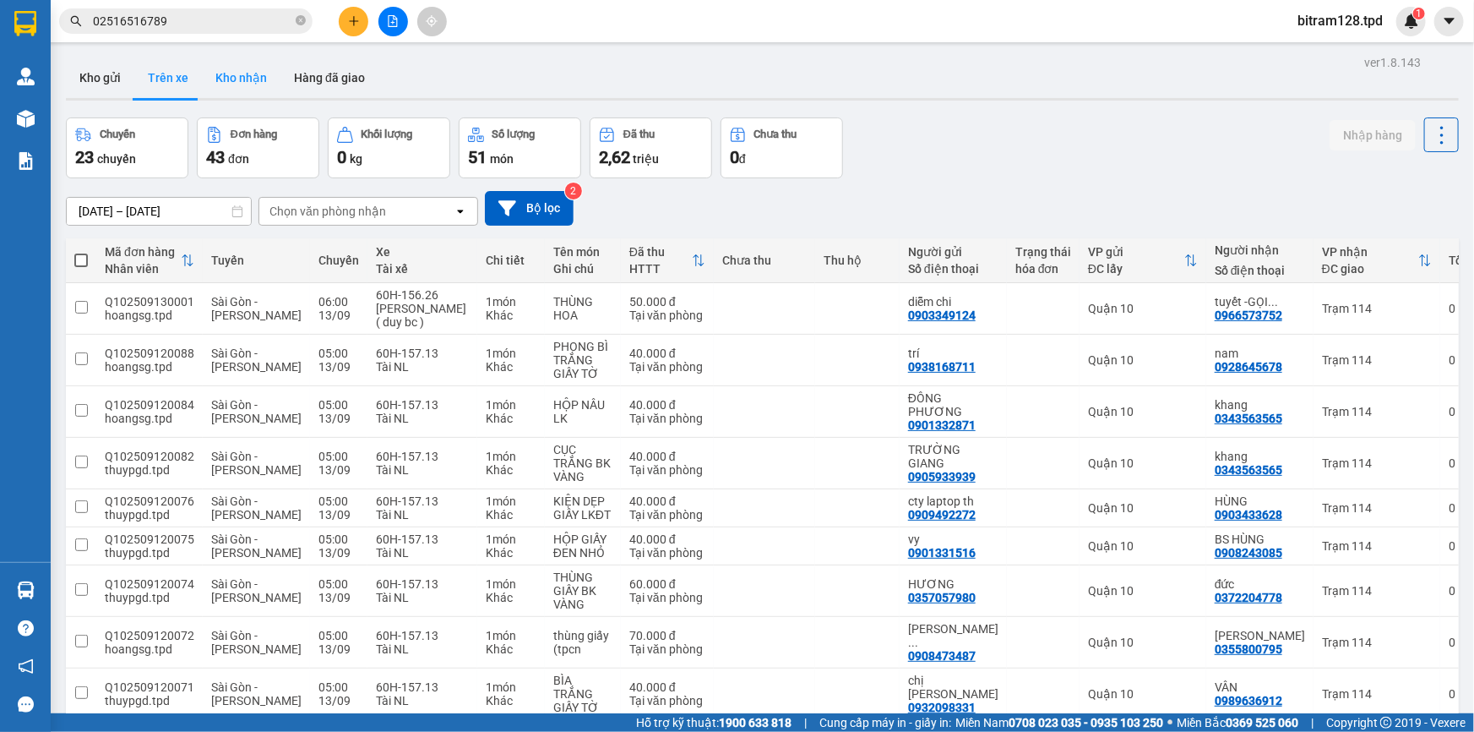
click at [253, 84] on button "Kho nhận" at bounding box center [241, 77] width 79 height 41
type input "[DATE] – [DATE]"
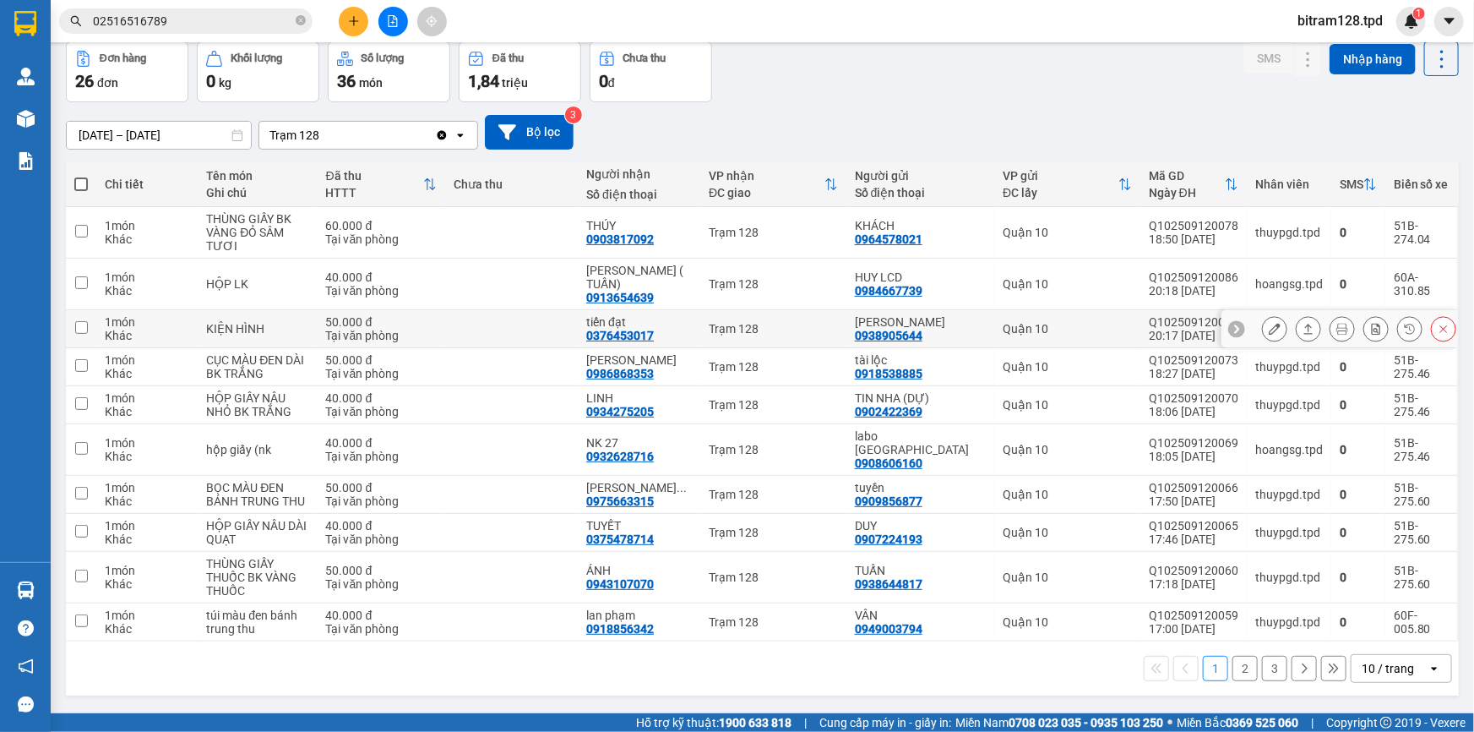
scroll to position [77, 0]
click at [1234, 655] on button "2" at bounding box center [1245, 667] width 25 height 25
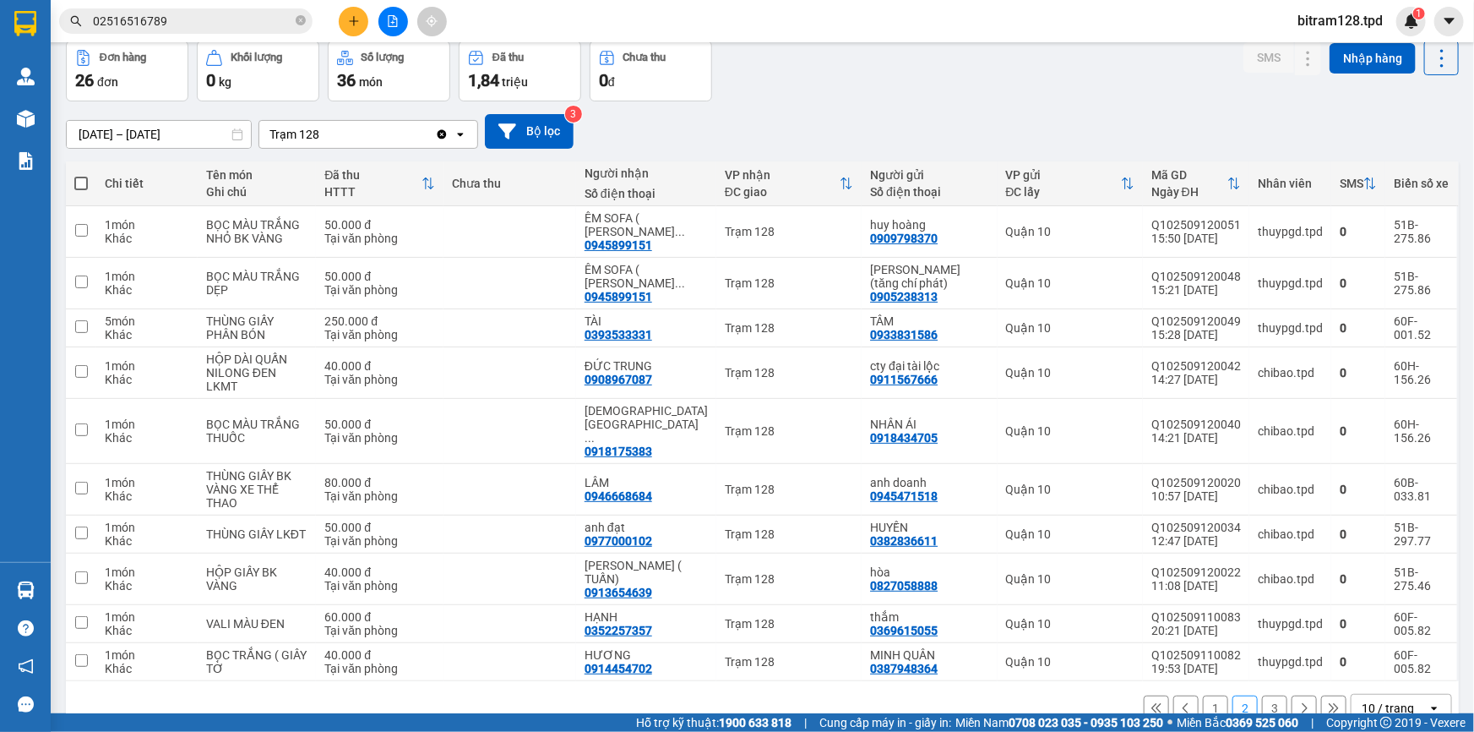
click at [1262, 695] on button "3" at bounding box center [1274, 707] width 25 height 25
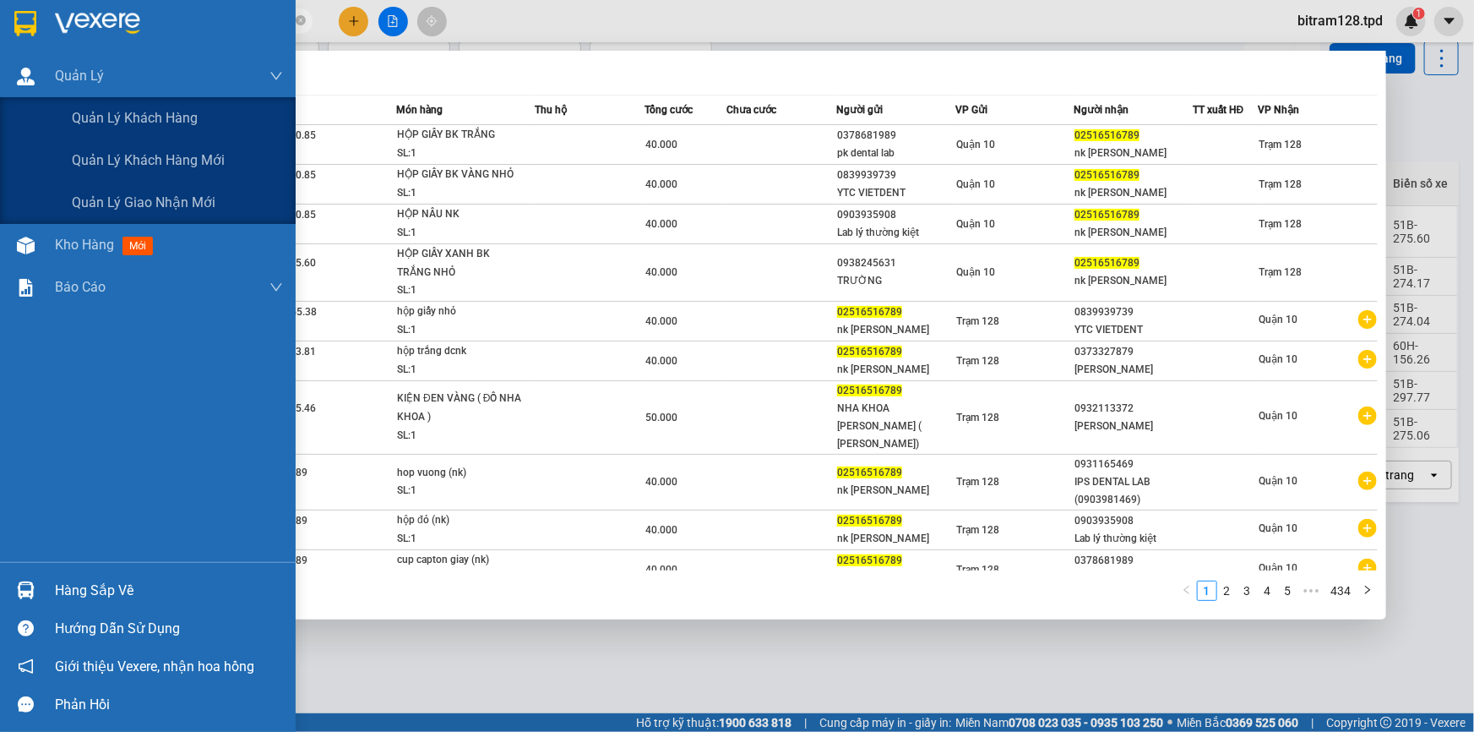
drag, startPoint x: 180, startPoint y: 22, endPoint x: 0, endPoint y: 52, distance: 182.5
click at [0, 53] on section "Kết quả tìm kiếm ( 4340 ) Bộ lọc Mã ĐH Trạng thái Món hàng Thu hộ Tổng cước Chư…" at bounding box center [737, 366] width 1474 height 732
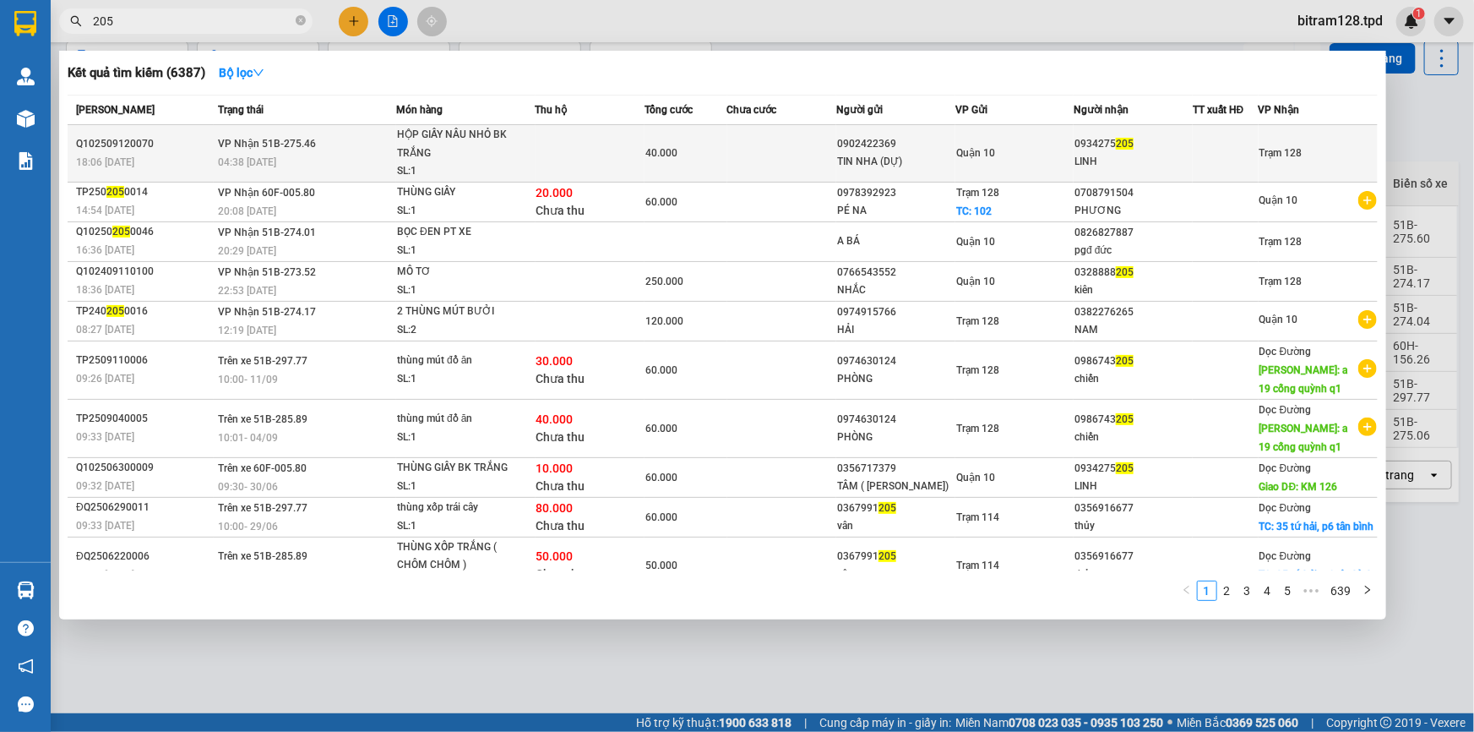
type input "205"
click at [1075, 155] on div "LINH" at bounding box center [1133, 162] width 117 height 18
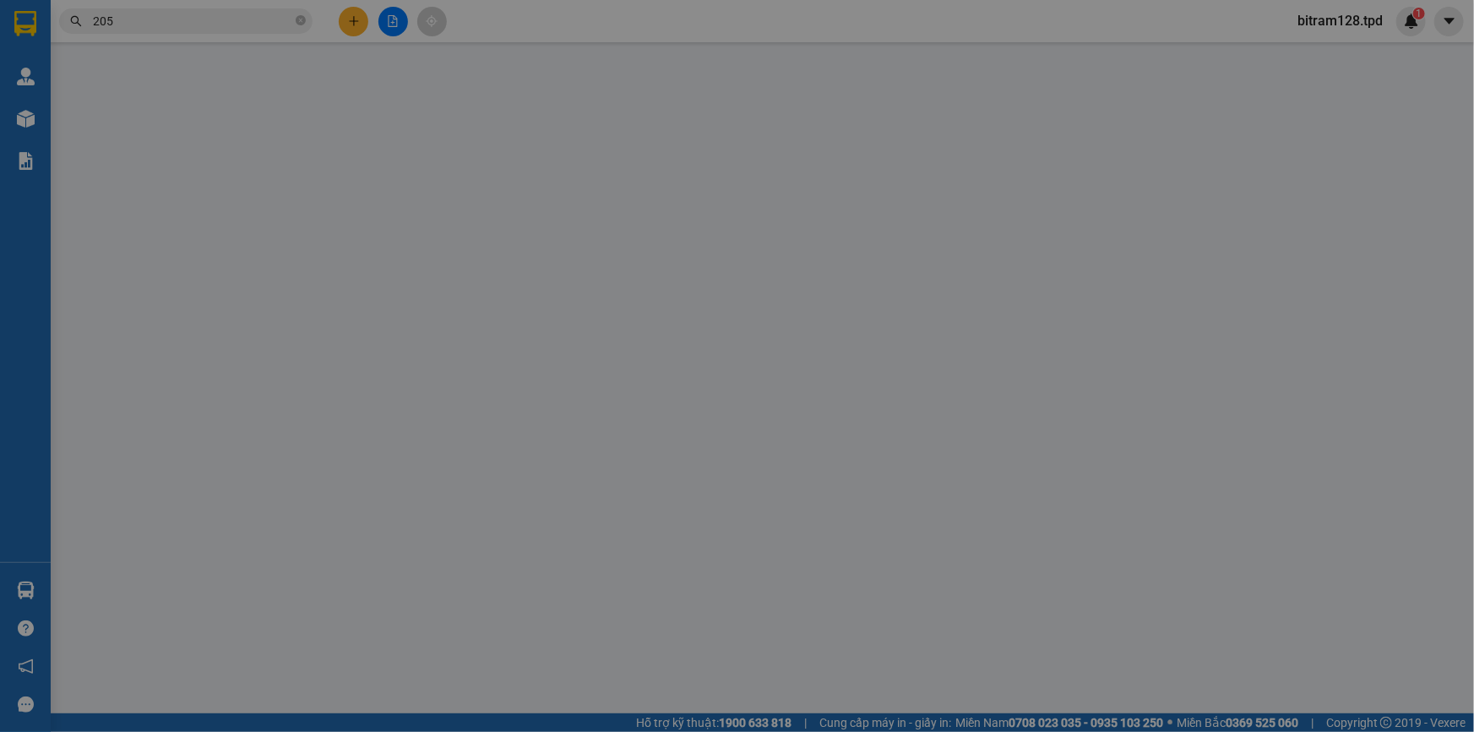
type input "0902422369"
type input "TIN NHA (DỰ)"
type input "079077027045"
type input "0934275205"
type input "LINH"
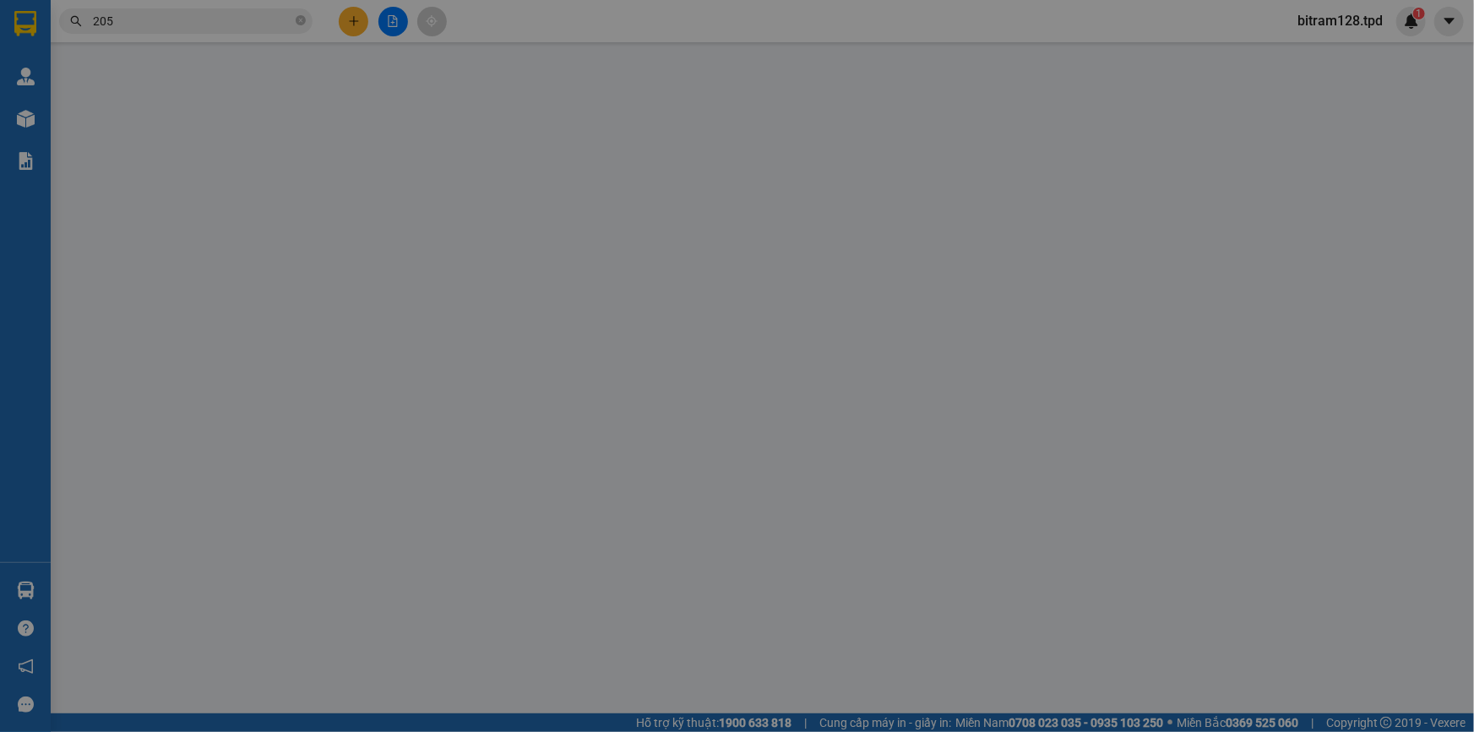
type input "40.000"
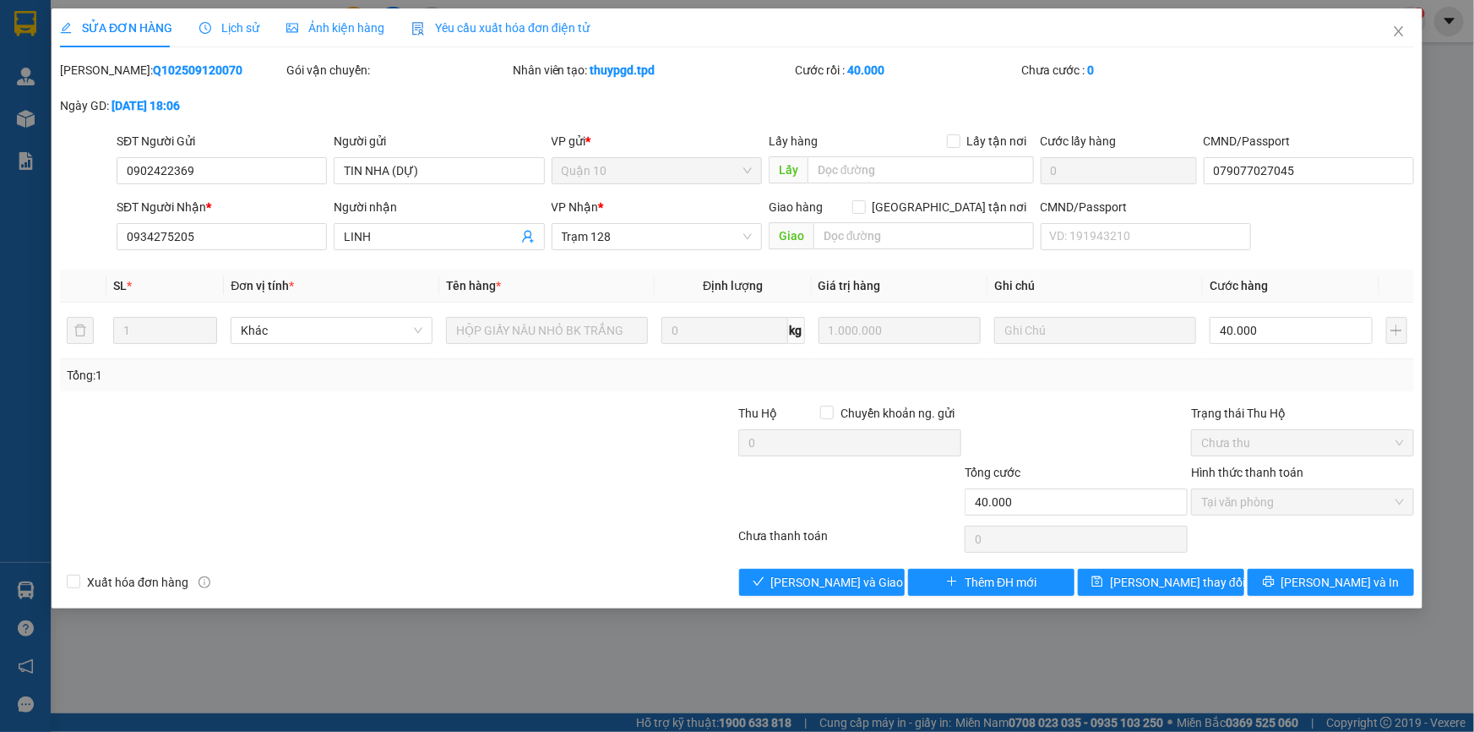
click at [879, 595] on div "SỬA ĐƠN HÀNG Lịch sử Ảnh kiện hàng Yêu cầu xuất hóa đơn điện tử Total Paid Fee …" at bounding box center [737, 308] width 1371 height 600
click at [881, 593] on button "[PERSON_NAME] và Giao hàng" at bounding box center [822, 582] width 166 height 27
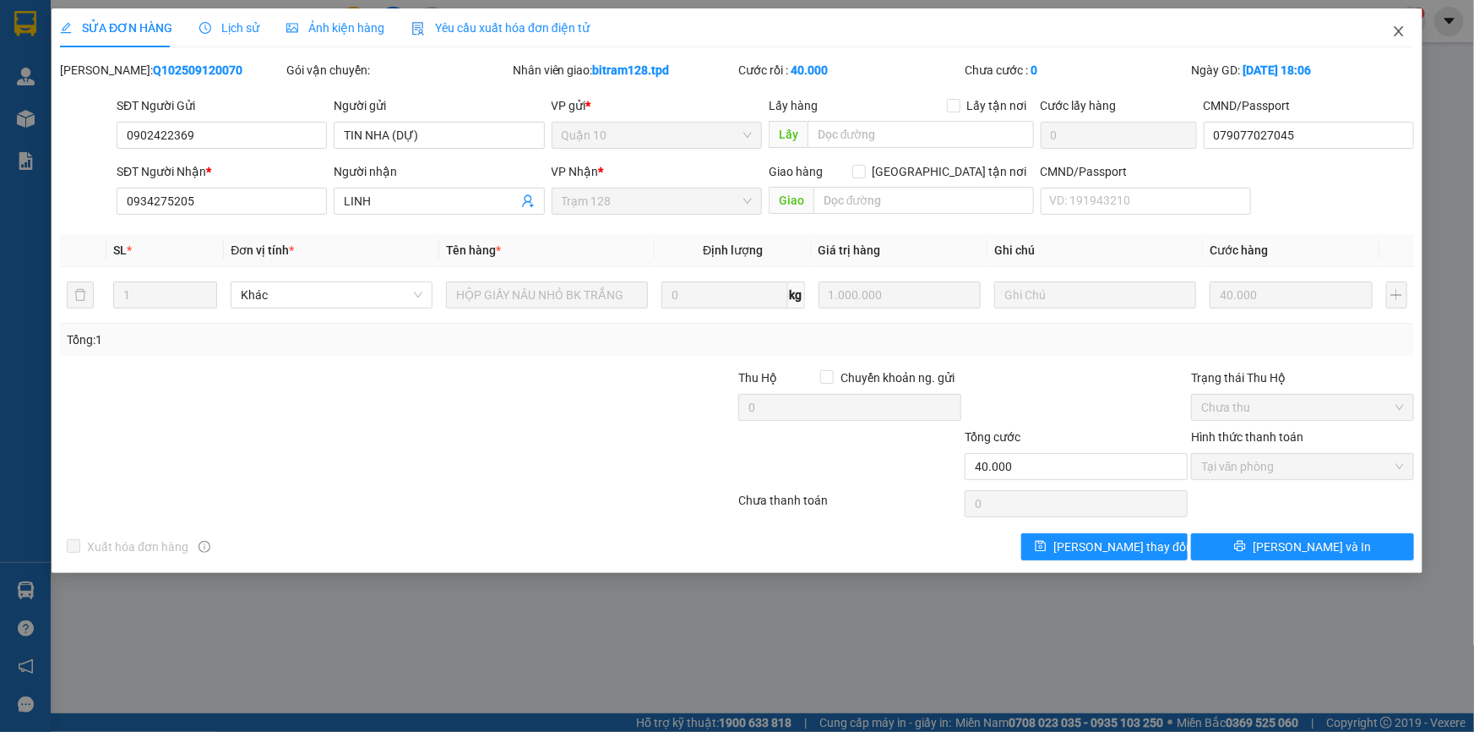
click at [1402, 34] on icon "close" at bounding box center [1398, 31] width 9 height 10
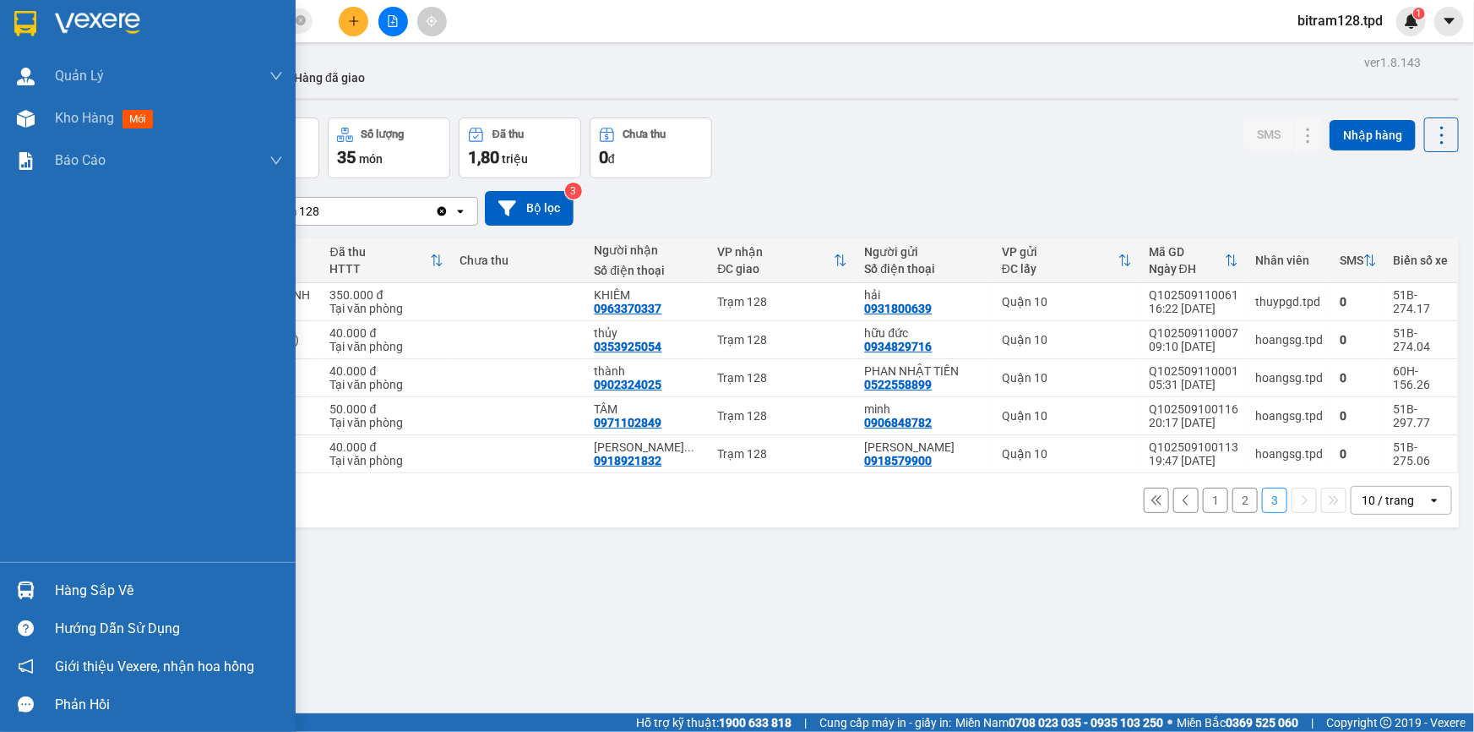
click at [49, 606] on div "Hàng sắp về" at bounding box center [148, 590] width 296 height 38
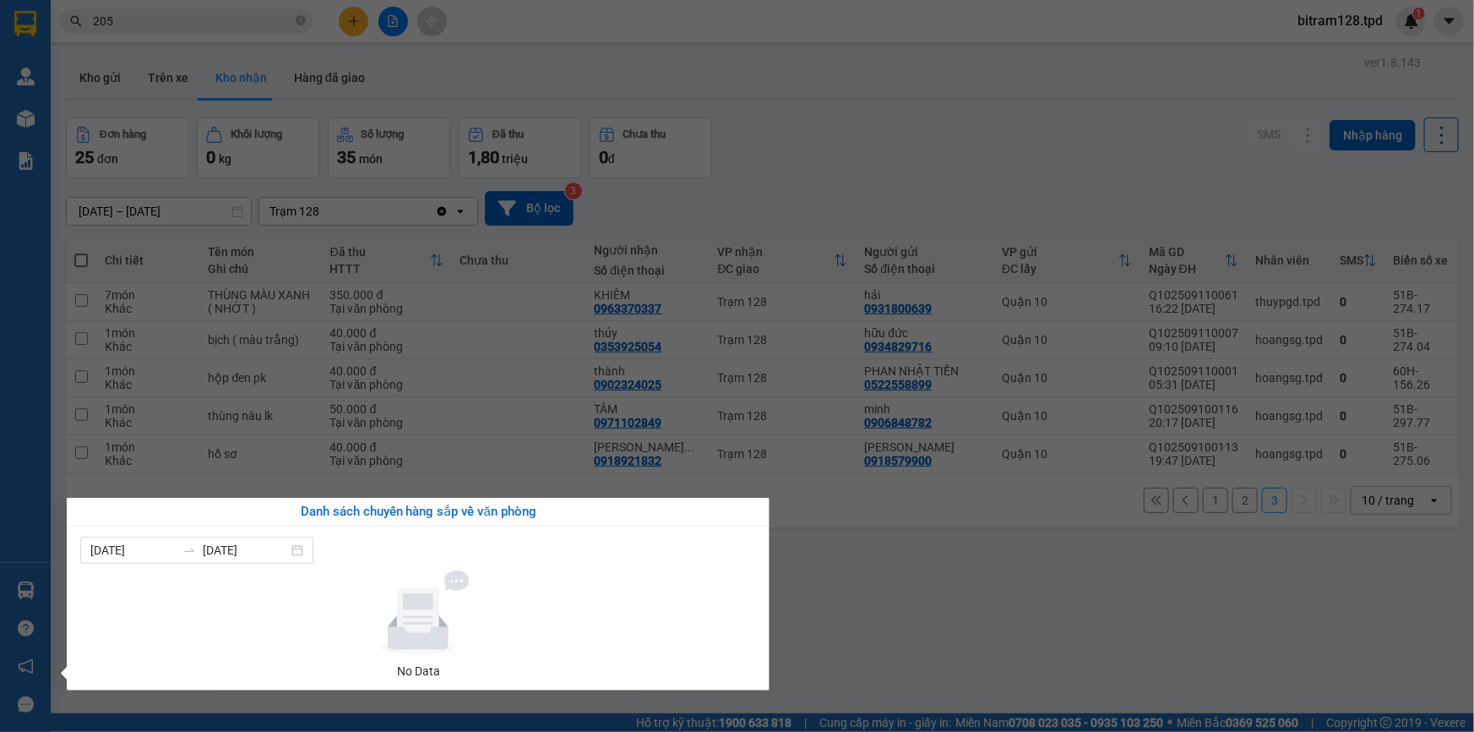
click at [844, 591] on section "Kết quả tìm kiếm ( 6387 ) Bộ lọc Mã ĐH Trạng thái Món hàng Thu hộ Tổng cước Chư…" at bounding box center [737, 366] width 1474 height 732
